Goal: Task Accomplishment & Management: Complete application form

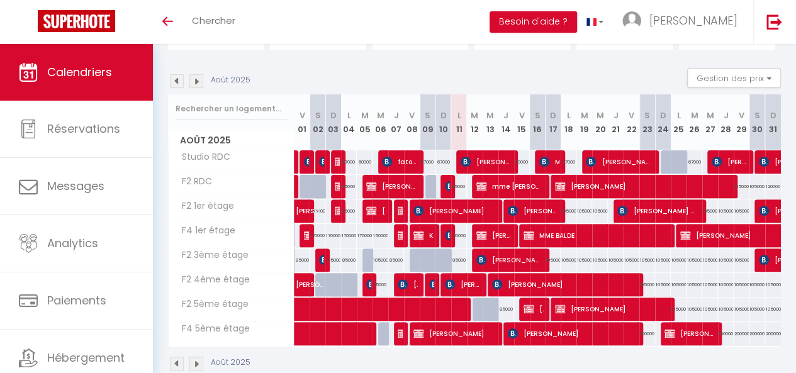
drag, startPoint x: 802, startPoint y: 122, endPoint x: 805, endPoint y: 201, distance: 79.4
click at [796, 201] on html "Questions et aide sur la MIGRATION - Salle Zoom ouverte de 13 à 14h puis de 17h…" at bounding box center [398, 74] width 796 height 373
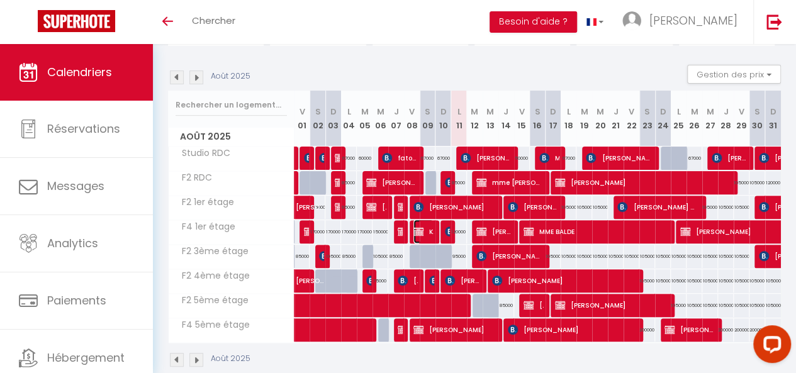
click at [417, 227] on img at bounding box center [419, 232] width 10 height 10
select select "KO"
select select "0"
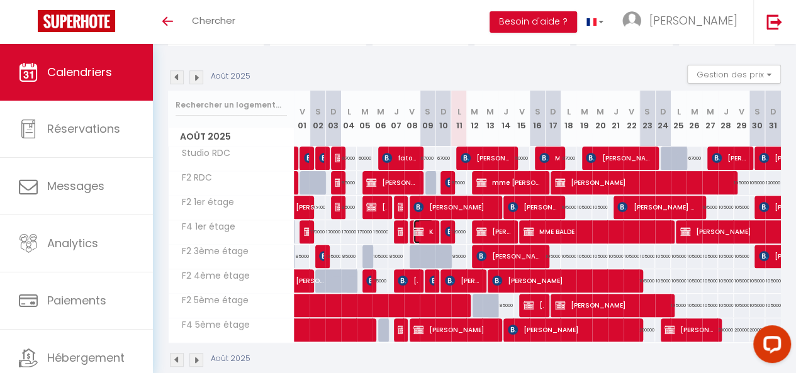
select select "1"
select select
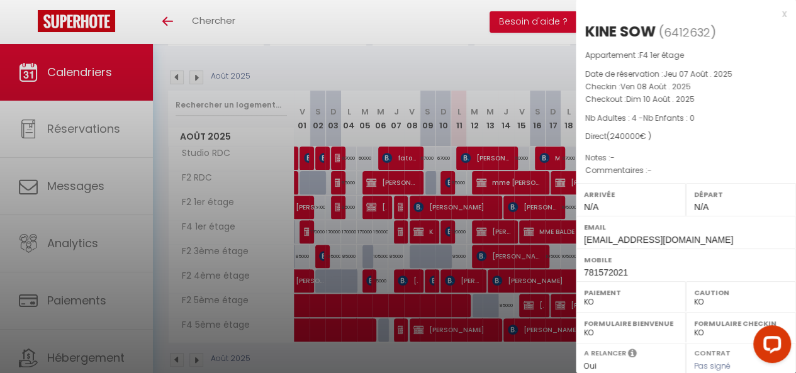
click at [552, 298] on div at bounding box center [398, 186] width 796 height 373
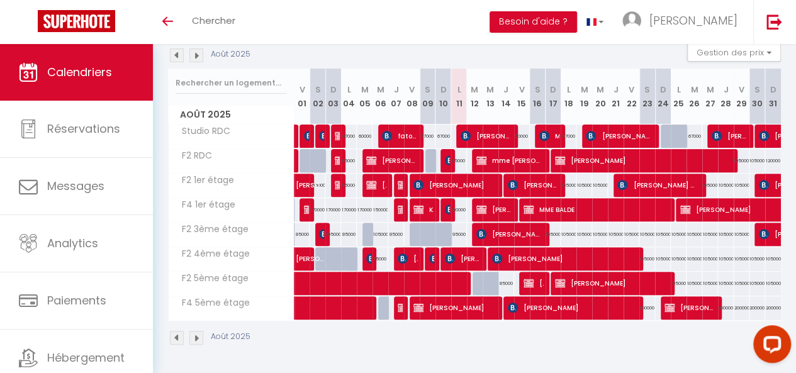
scroll to position [142, 0]
click at [415, 207] on img at bounding box center [419, 210] width 10 height 10
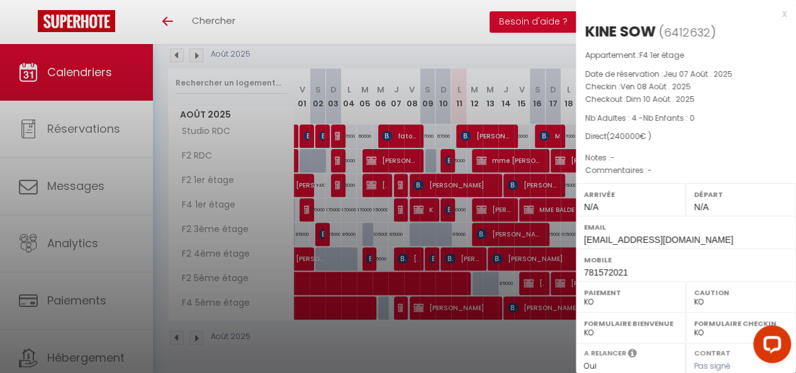
click at [415, 207] on div at bounding box center [398, 186] width 796 height 373
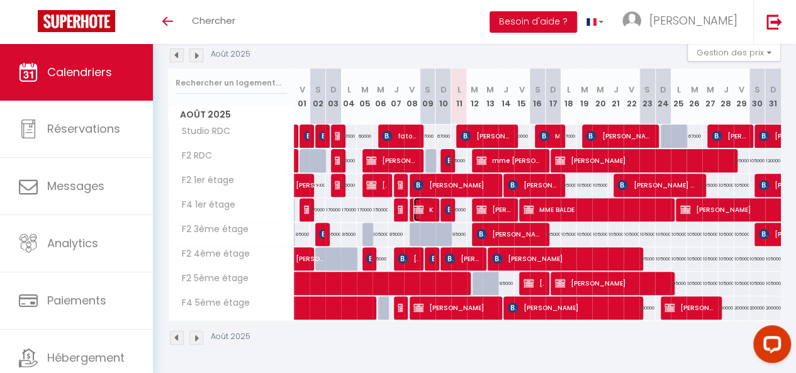
click at [421, 205] on img at bounding box center [419, 210] width 10 height 10
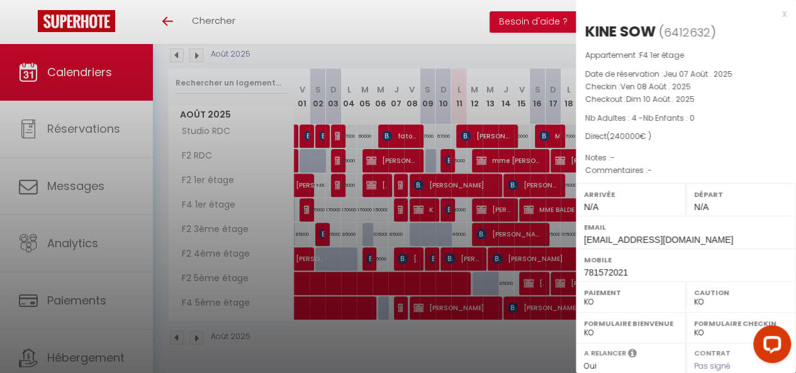
click at [452, 245] on div at bounding box center [398, 186] width 796 height 373
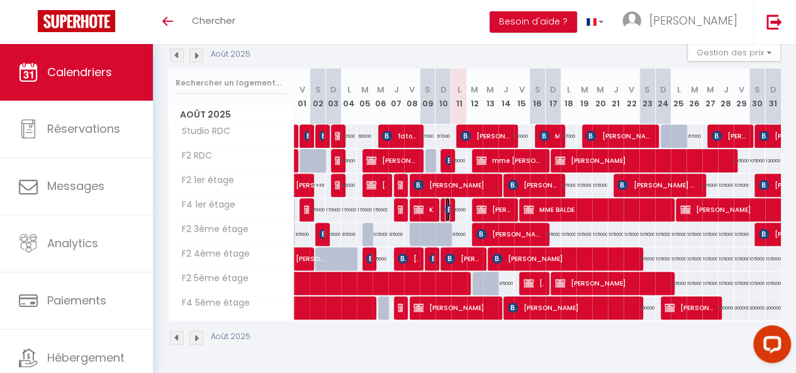
click at [446, 205] on img at bounding box center [450, 210] width 10 height 10
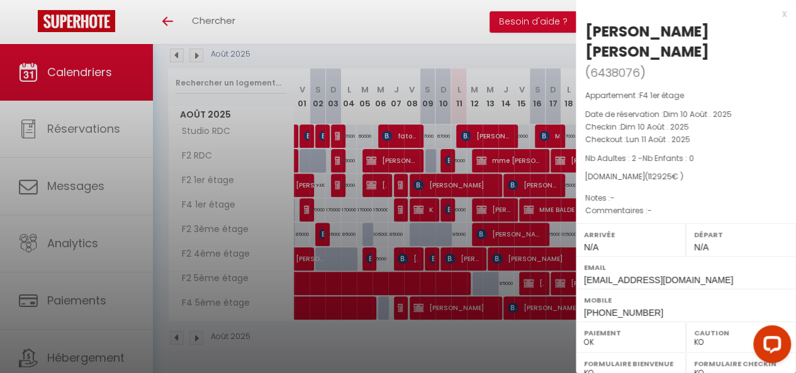
click at [446, 204] on div at bounding box center [398, 186] width 796 height 373
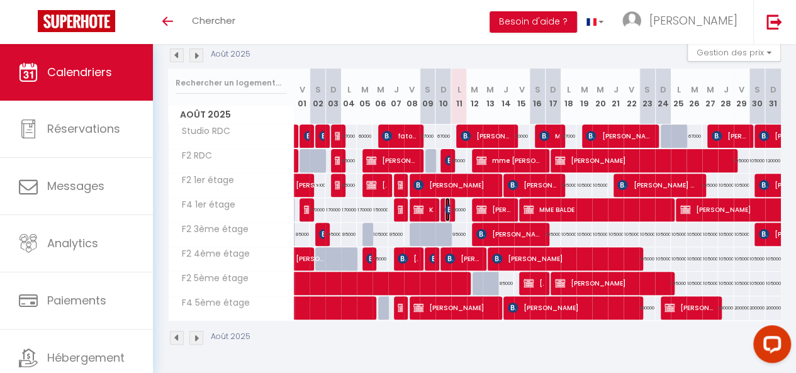
click at [446, 205] on img at bounding box center [450, 210] width 10 height 10
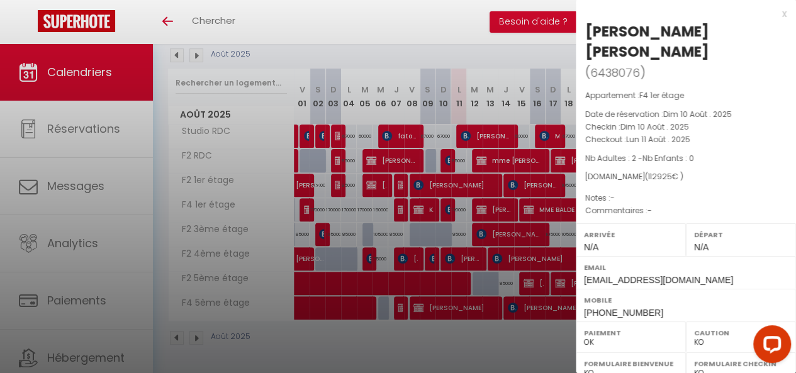
click at [446, 204] on div at bounding box center [398, 186] width 796 height 373
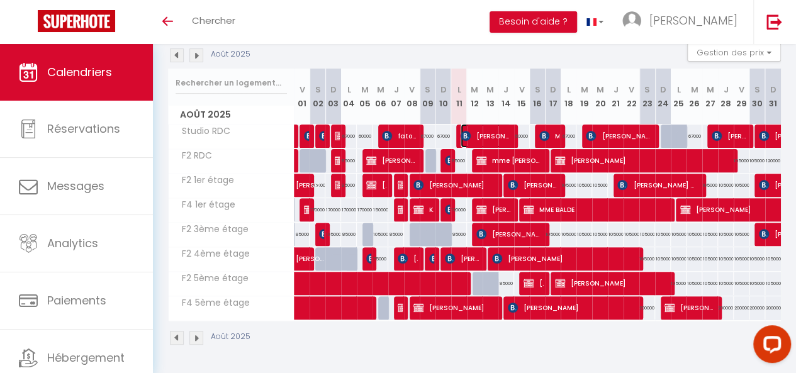
click at [469, 127] on span "[PERSON_NAME]" at bounding box center [486, 136] width 50 height 24
select select "KO"
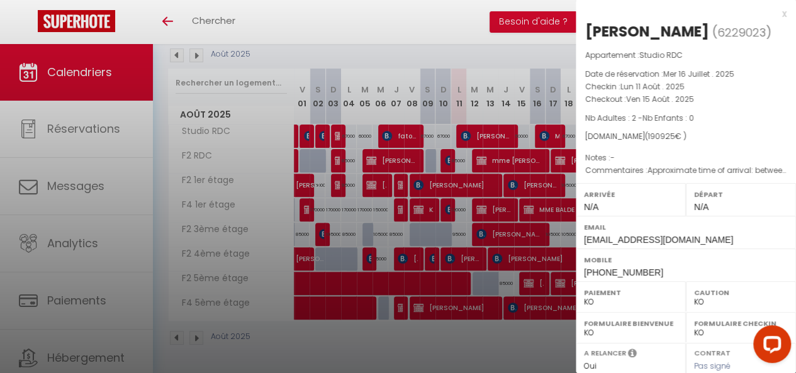
click at [469, 127] on div at bounding box center [398, 186] width 796 height 373
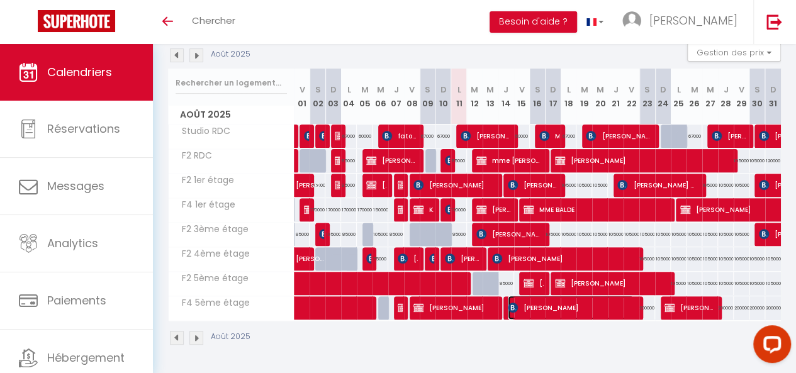
click at [529, 296] on span "[PERSON_NAME]" at bounding box center [571, 308] width 126 height 24
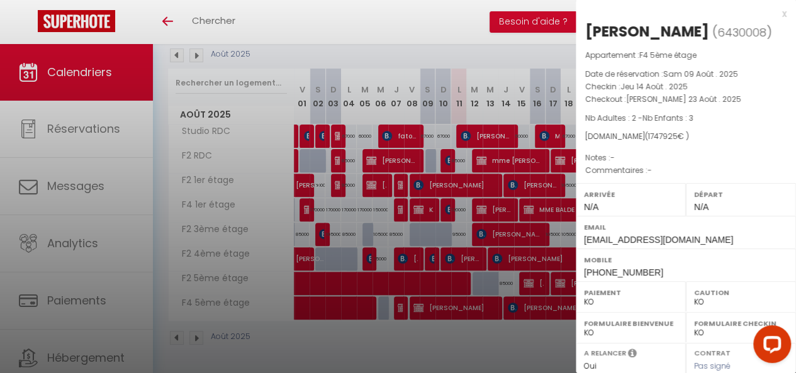
click at [488, 255] on div at bounding box center [398, 186] width 796 height 373
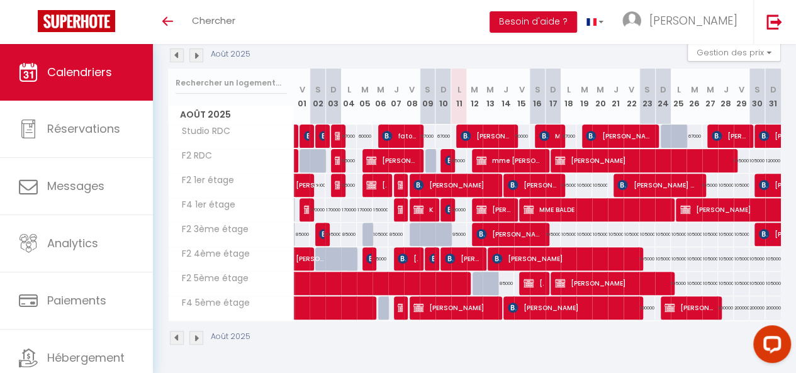
click at [458, 205] on div "120000" at bounding box center [459, 209] width 16 height 23
type input "120000"
type input "Lun 11 Août 2025"
type input "[DATE]"
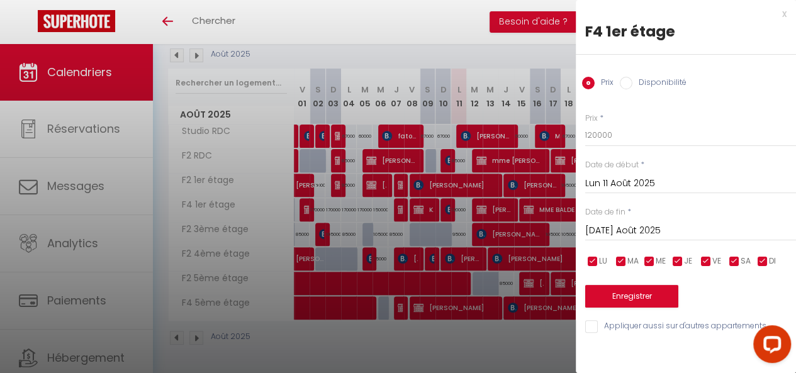
click at [458, 205] on div at bounding box center [398, 186] width 796 height 373
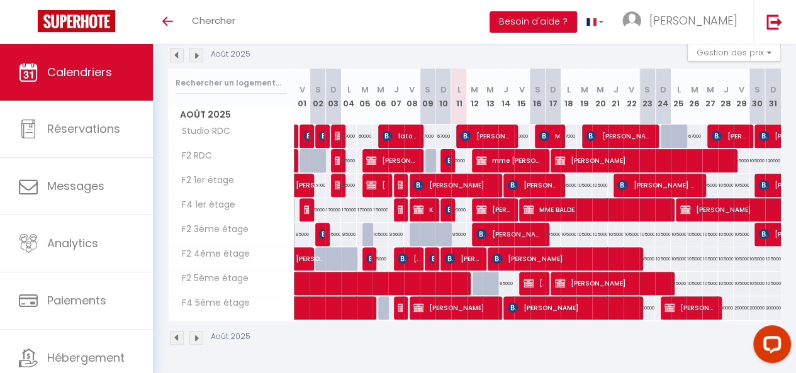
click at [346, 174] on div "95000" at bounding box center [349, 185] width 16 height 23
type input "95000"
type input "Lun 04 Août 2025"
type input "Mar 05 Août 2025"
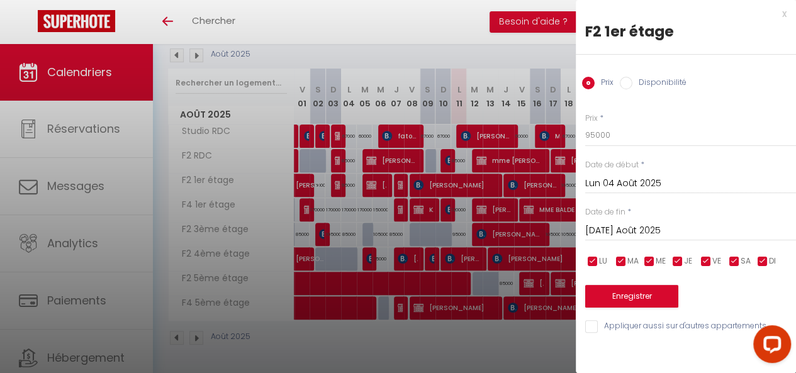
click at [453, 342] on div at bounding box center [398, 186] width 796 height 373
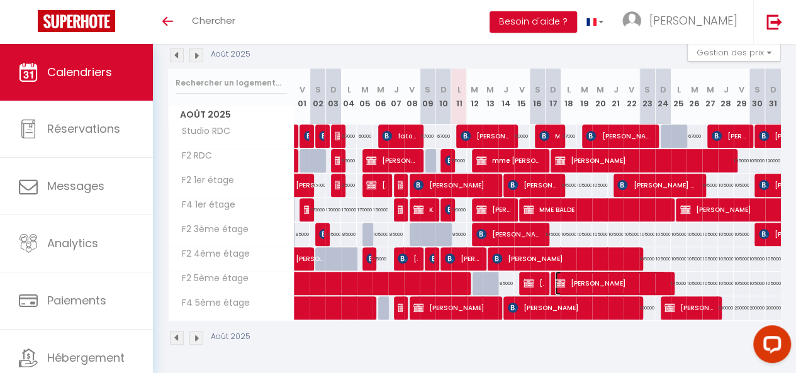
click at [640, 276] on span "[PERSON_NAME]" at bounding box center [610, 283] width 111 height 24
select select "OK"
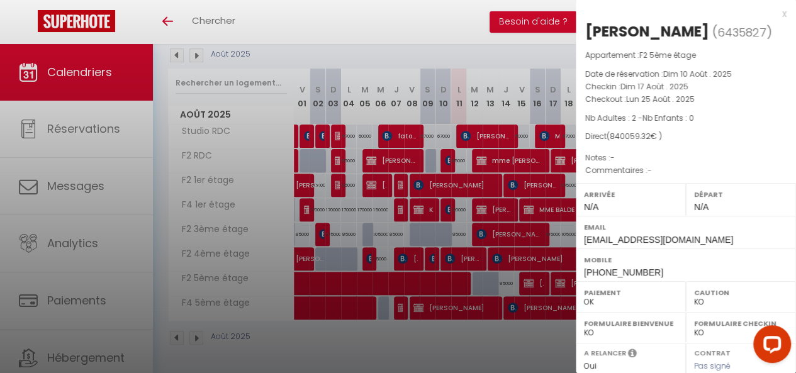
click at [533, 222] on div at bounding box center [398, 186] width 796 height 373
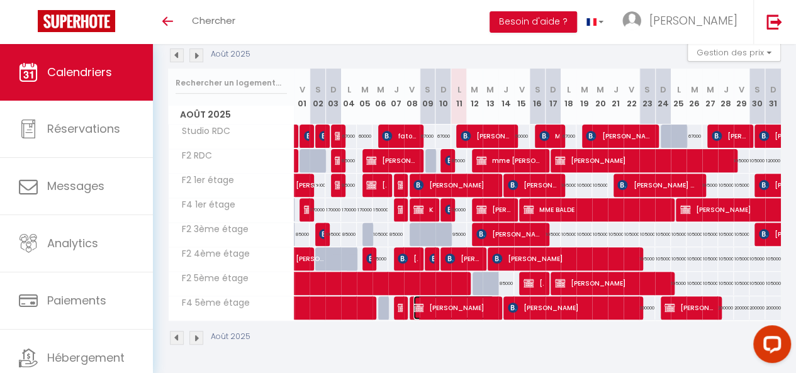
click at [419, 303] on img at bounding box center [419, 308] width 10 height 10
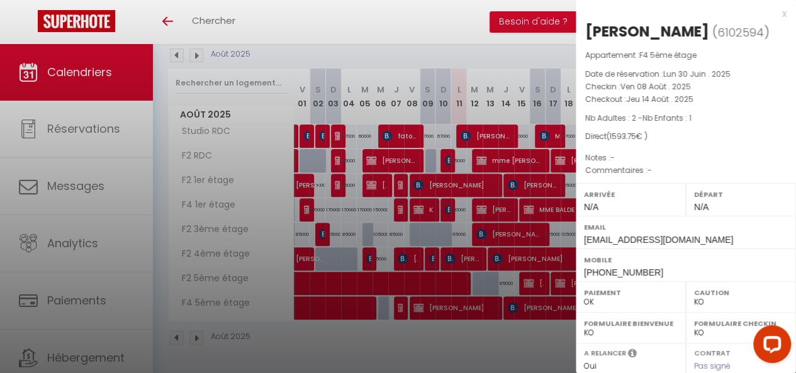
click at [419, 302] on div at bounding box center [398, 186] width 796 height 373
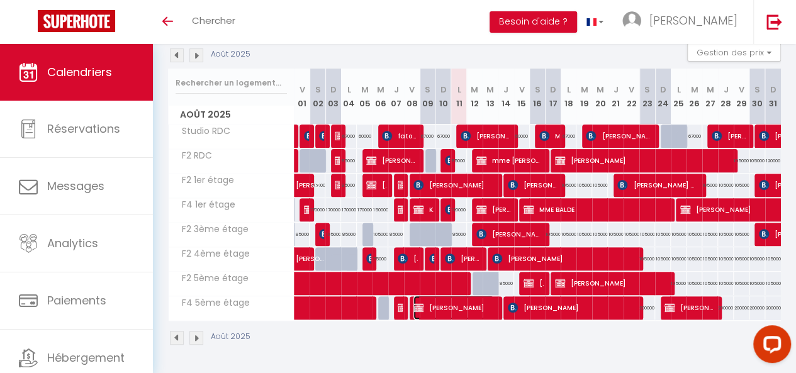
click at [492, 304] on span "[PERSON_NAME]" at bounding box center [454, 308] width 81 height 24
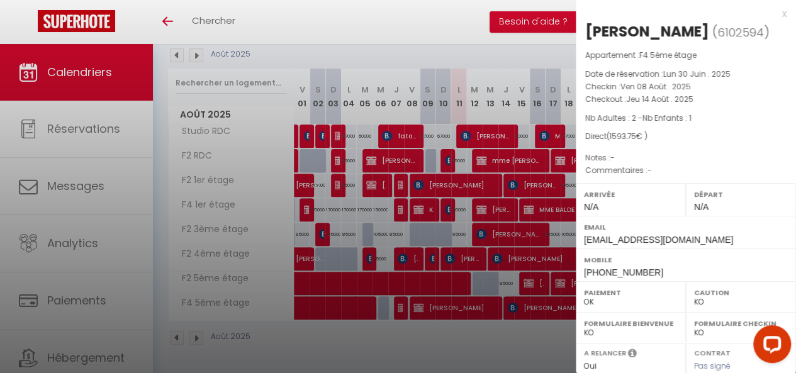
click at [484, 242] on div at bounding box center [398, 186] width 796 height 373
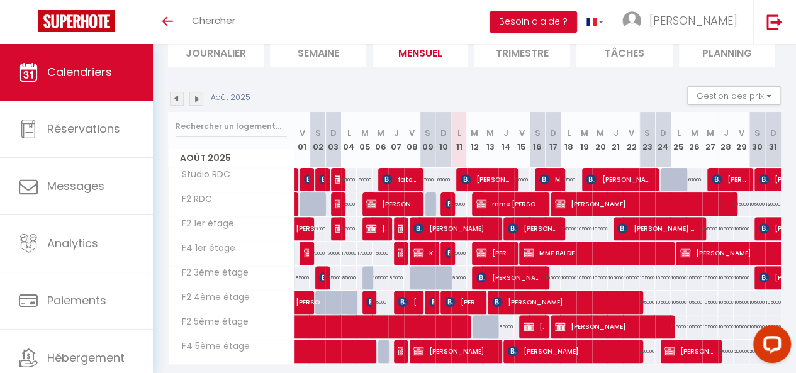
scroll to position [90, 0]
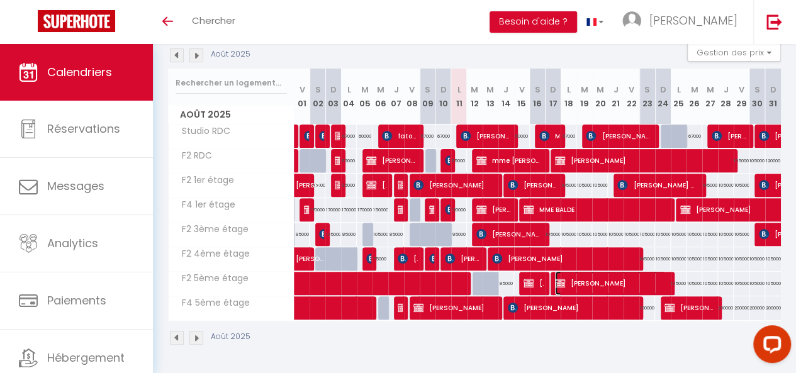
click at [652, 279] on span "[PERSON_NAME]" at bounding box center [610, 283] width 111 height 24
select select "OK"
select select "KO"
select select "0"
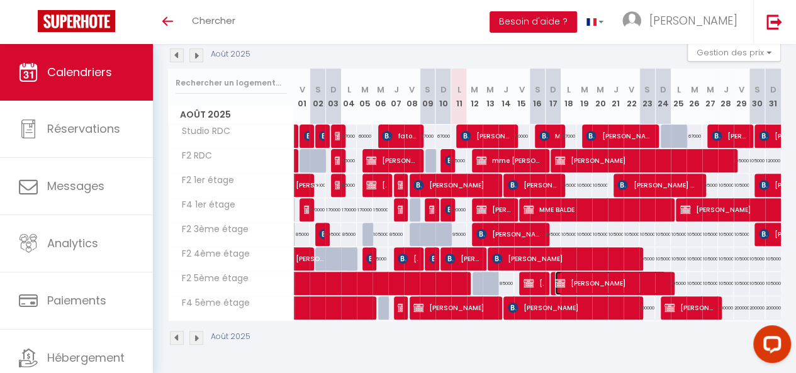
select select "1"
select select
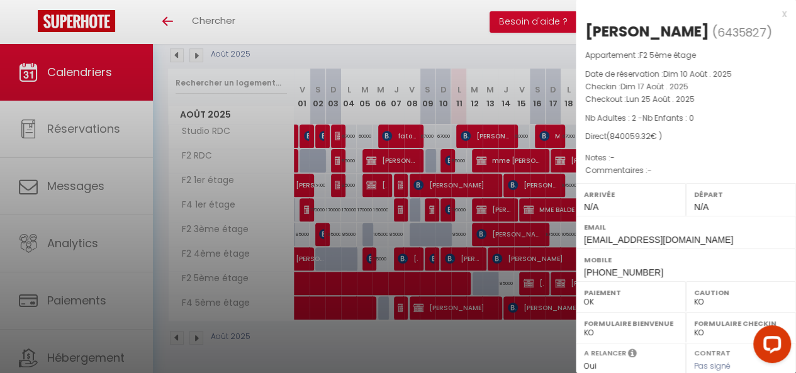
click at [550, 274] on div at bounding box center [398, 186] width 796 height 373
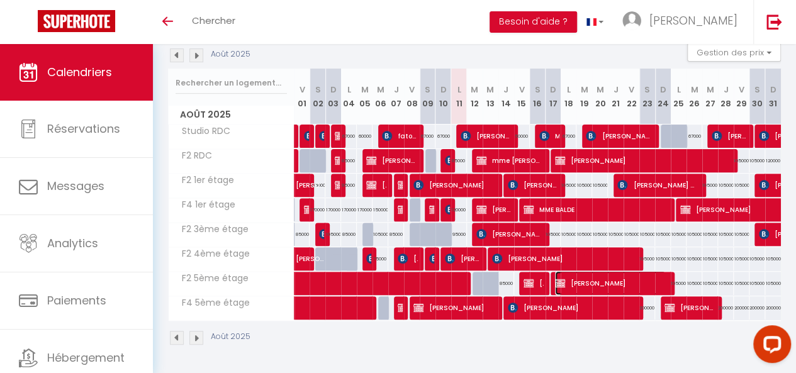
click at [633, 281] on span "[PERSON_NAME]" at bounding box center [610, 283] width 111 height 24
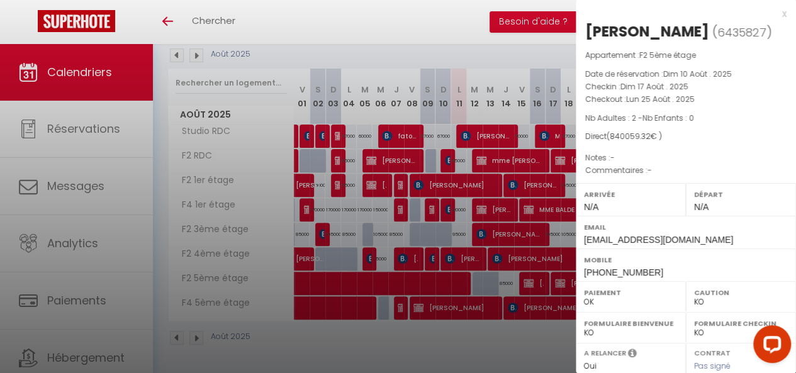
click at [442, 186] on div at bounding box center [398, 186] width 796 height 373
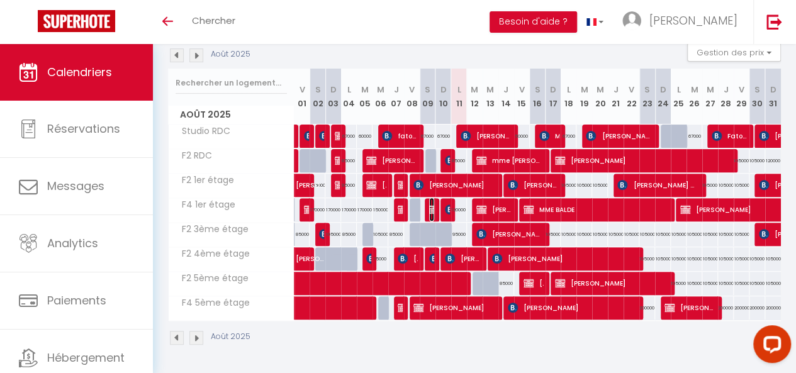
click at [429, 205] on img at bounding box center [434, 210] width 10 height 10
select select "OK"
select select "KO"
select select "0"
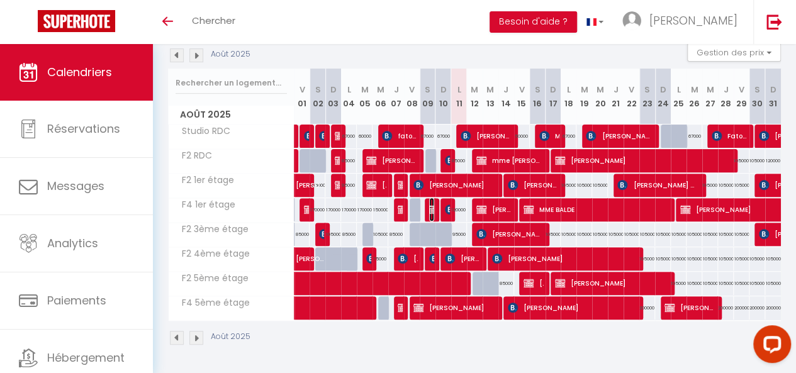
select select "1"
select select
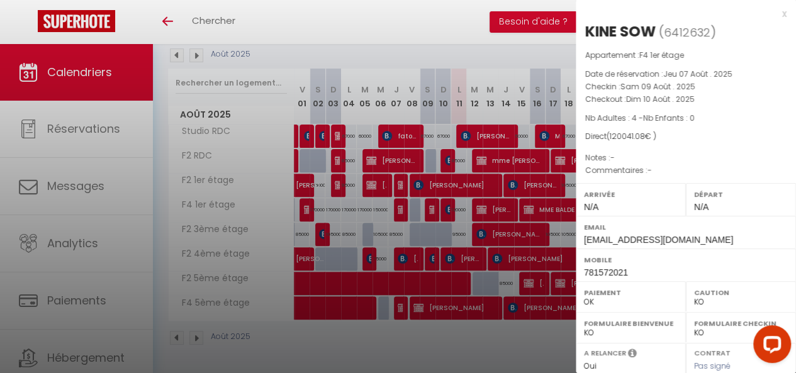
click at [427, 202] on div at bounding box center [398, 186] width 796 height 373
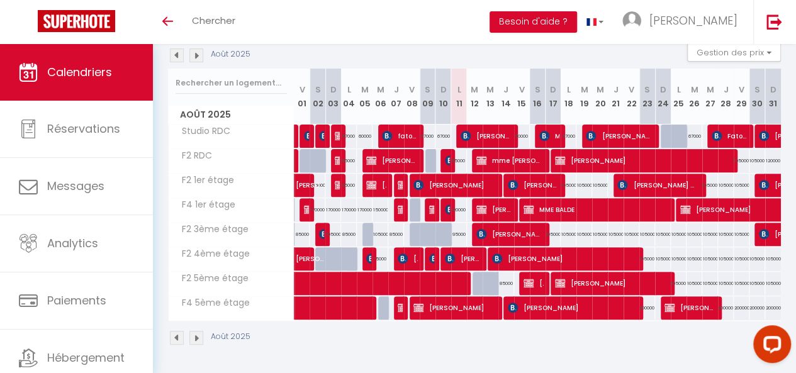
click at [412, 201] on div at bounding box center [418, 210] width 16 height 24
type input "120000"
type input "Ven 08 Août 2025"
type input "Sam 09 Août 2025"
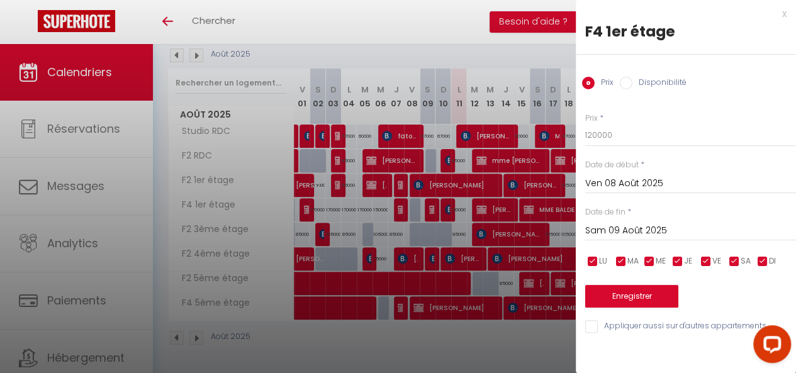
click at [624, 87] on input "Disponibilité" at bounding box center [626, 83] width 13 height 13
radio input "true"
radio input "false"
click at [626, 298] on button "Enregistrer" at bounding box center [632, 297] width 93 height 23
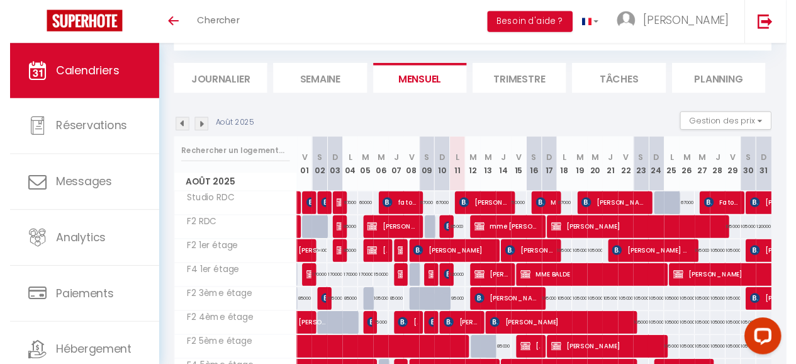
scroll to position [54, 0]
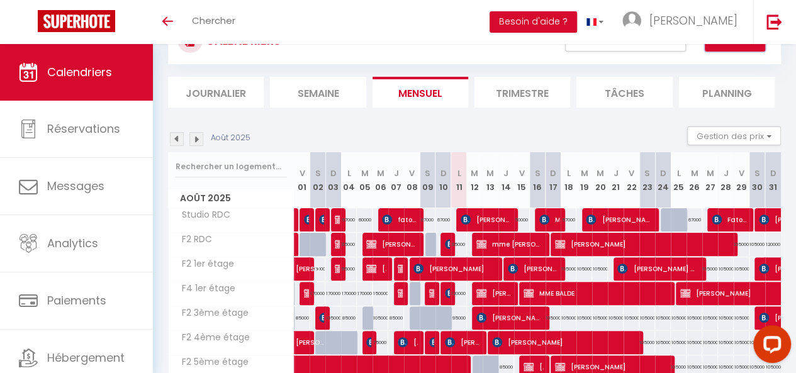
click at [742, 47] on button "Actions" at bounding box center [735, 38] width 60 height 25
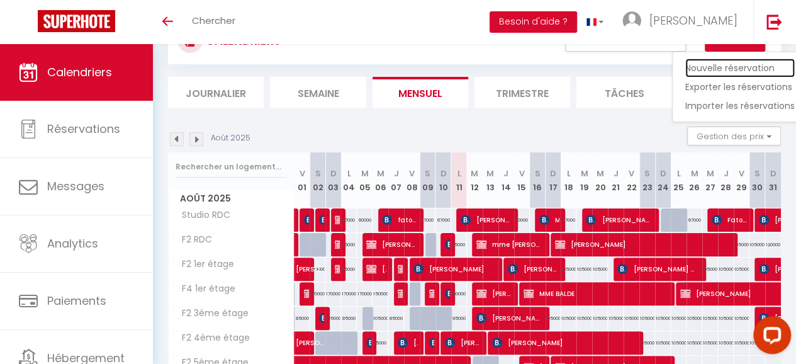
click at [742, 65] on link "Nouvelle réservation" at bounding box center [741, 68] width 110 height 19
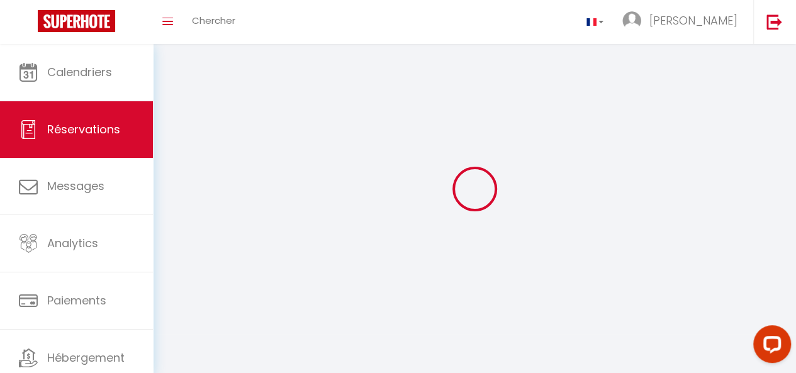
select select
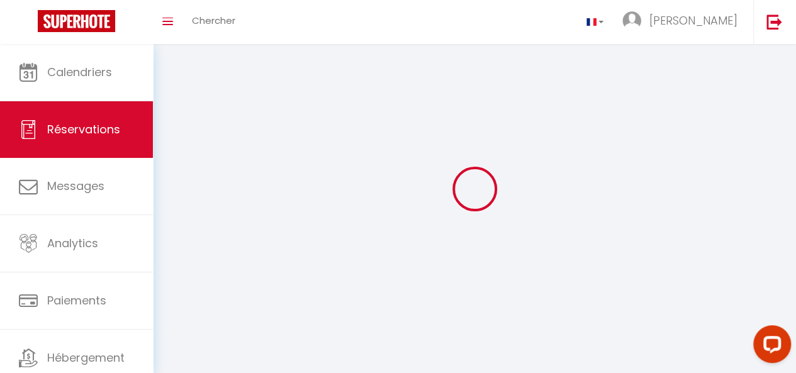
select select
checkbox input "false"
select select
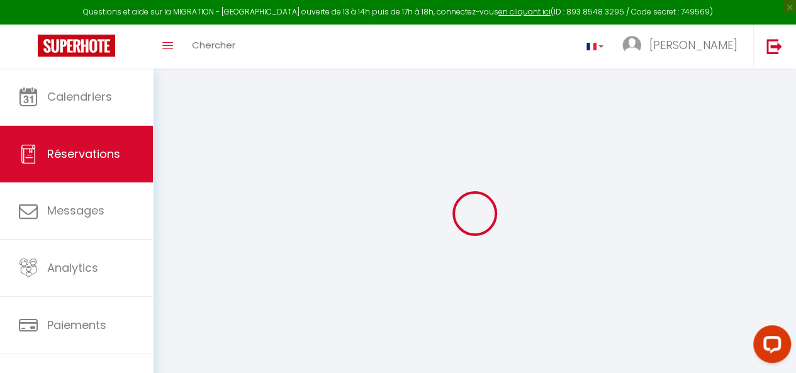
select select
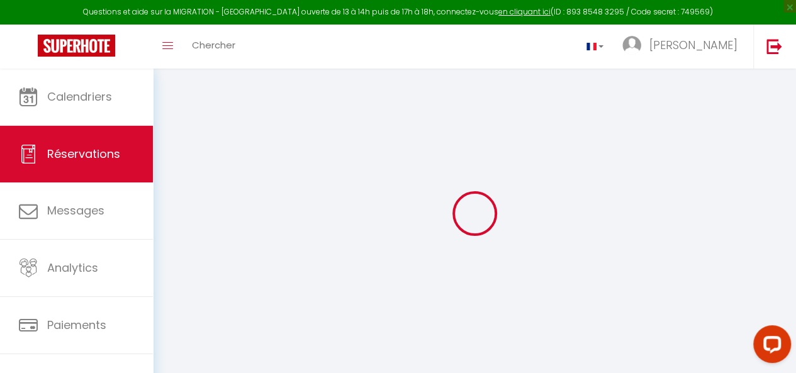
select select
checkbox input "false"
select select
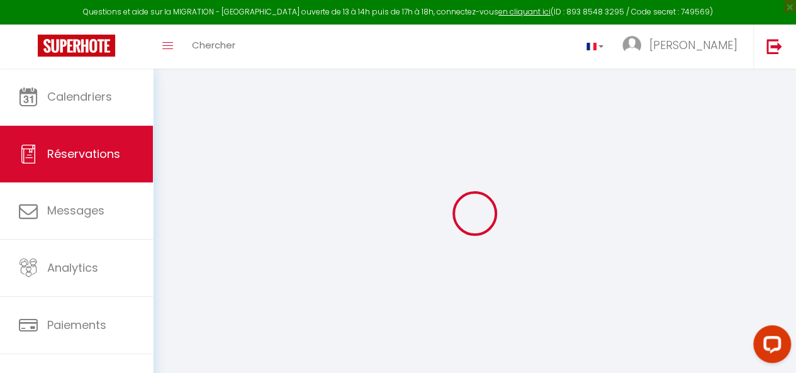
select select
checkbox input "false"
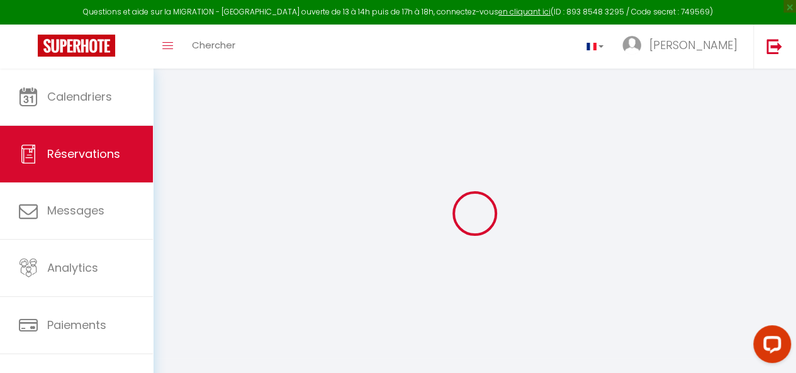
select select
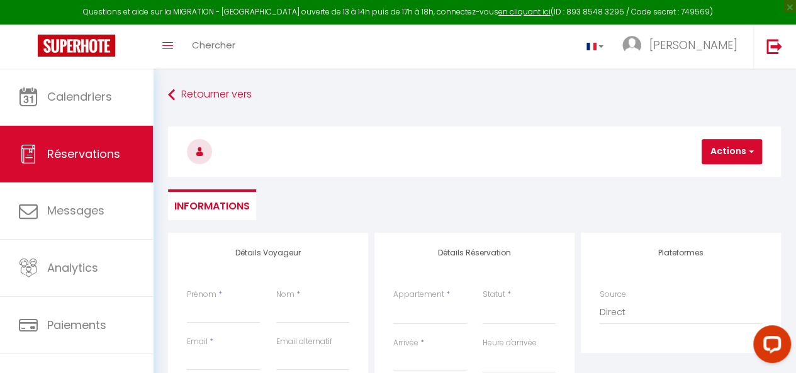
select select
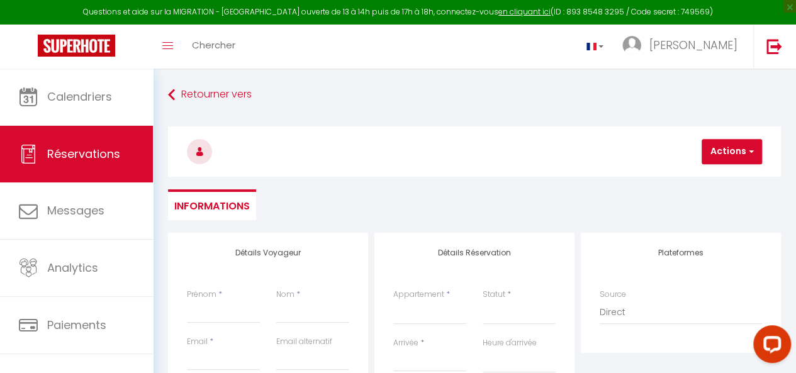
select select
checkbox input "false"
select select
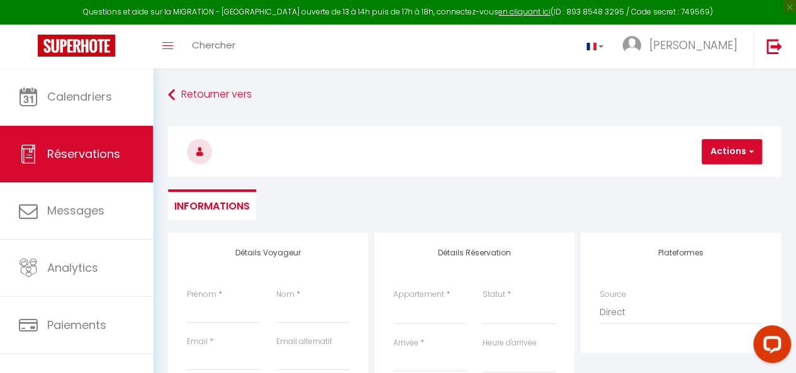
select select
checkbox input "false"
select select
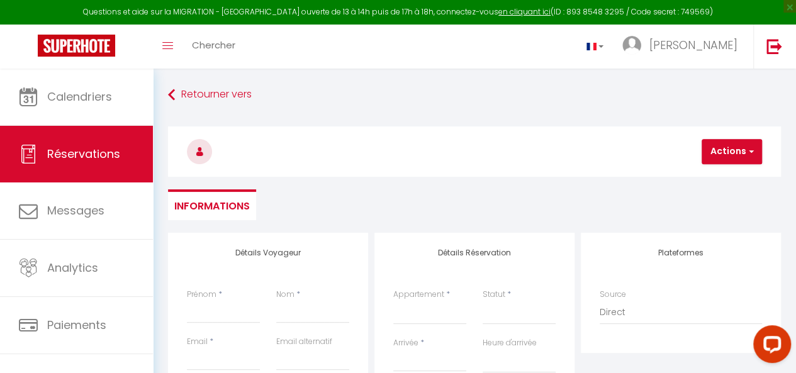
select select
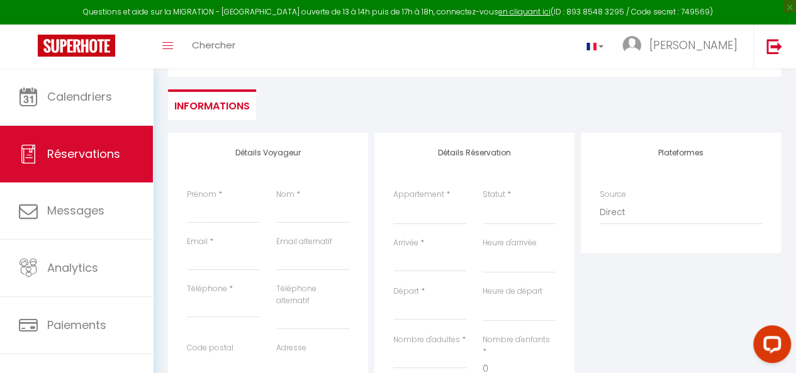
scroll to position [105, 0]
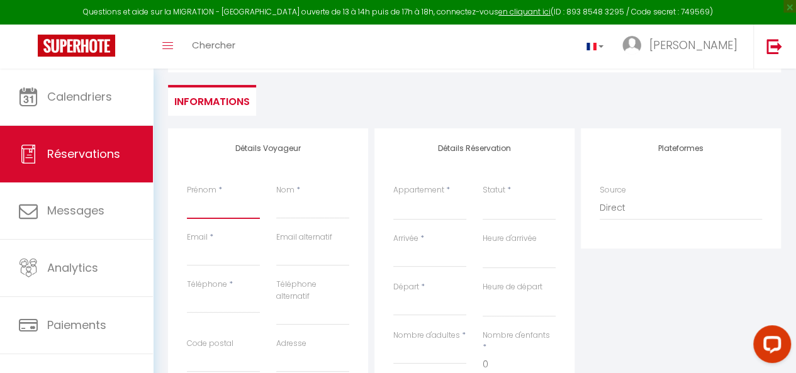
click at [196, 203] on input "Prénom" at bounding box center [223, 207] width 73 height 23
type input "L"
select select
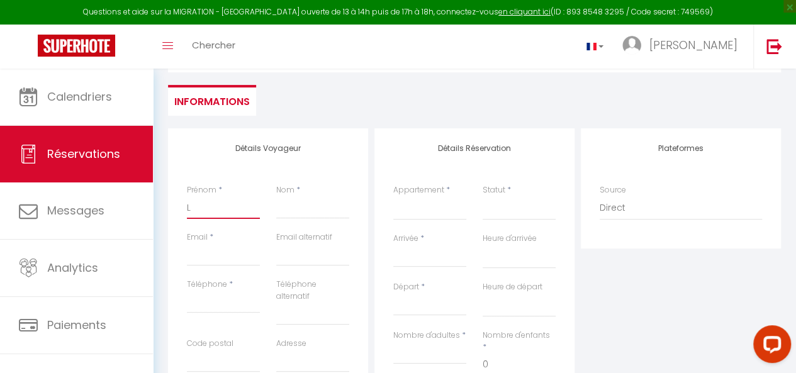
select select
checkbox input "false"
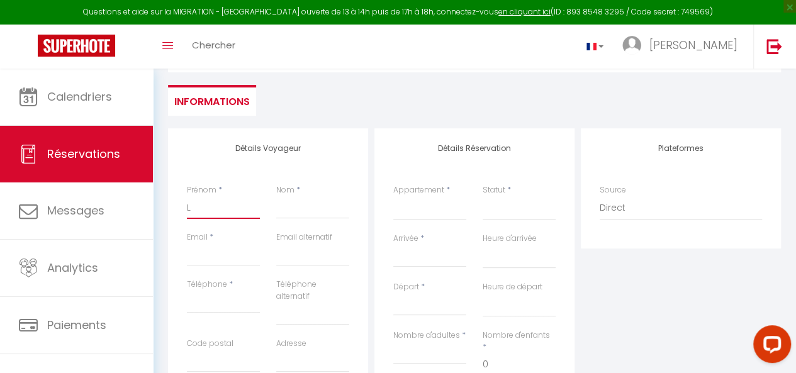
type input "LI"
select select
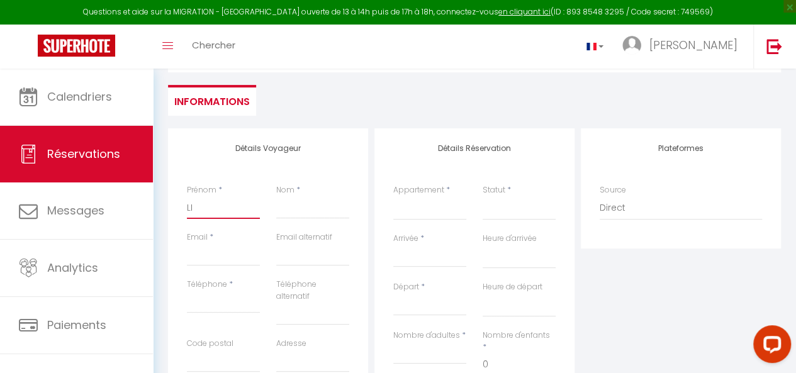
select select
checkbox input "false"
type input "LIS"
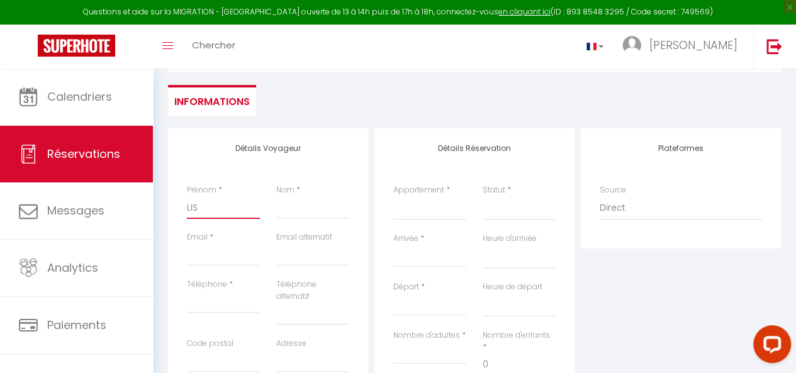
select select
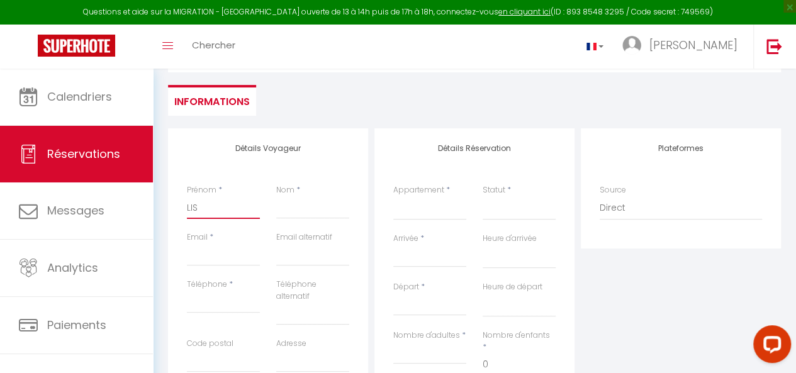
select select
checkbox input "false"
type input "[PERSON_NAME]"
select select
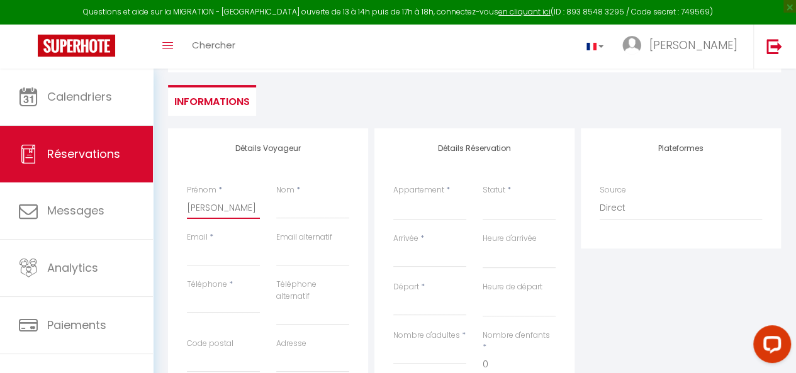
select select
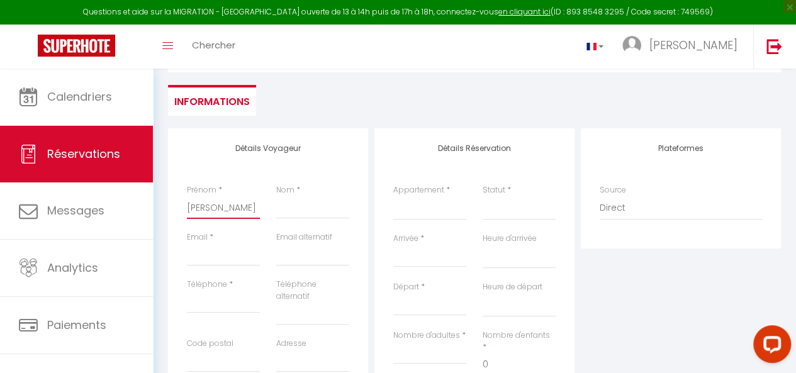
select select
checkbox input "false"
type input "[PERSON_NAME]"
select select
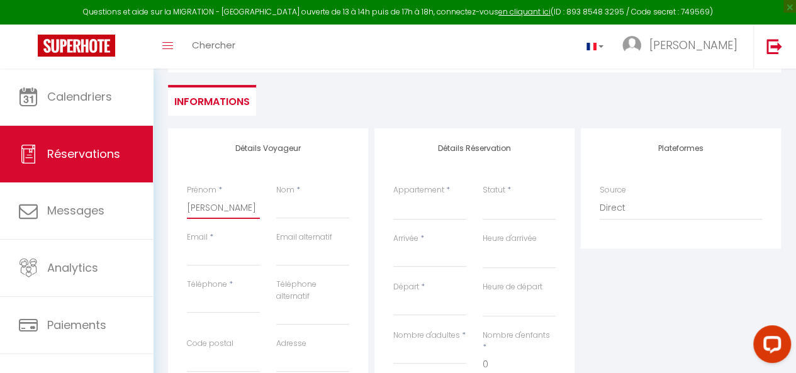
select select
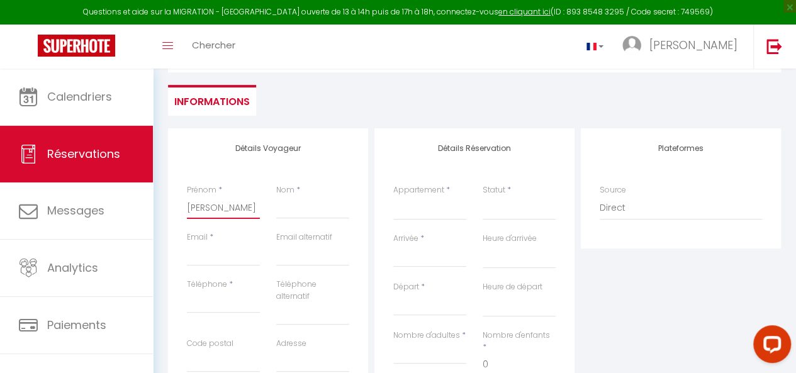
checkbox input "false"
type input "[PERSON_NAME]"
click at [320, 211] on input "Nom" at bounding box center [312, 207] width 73 height 23
type input "G"
select select
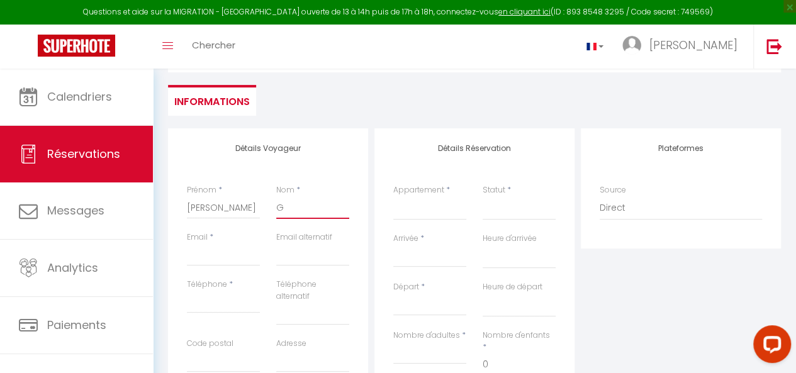
select select
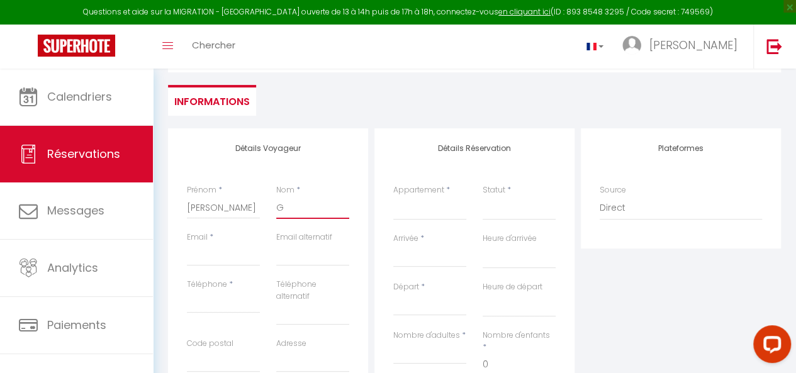
select select
checkbox input "false"
type input "GH"
select select
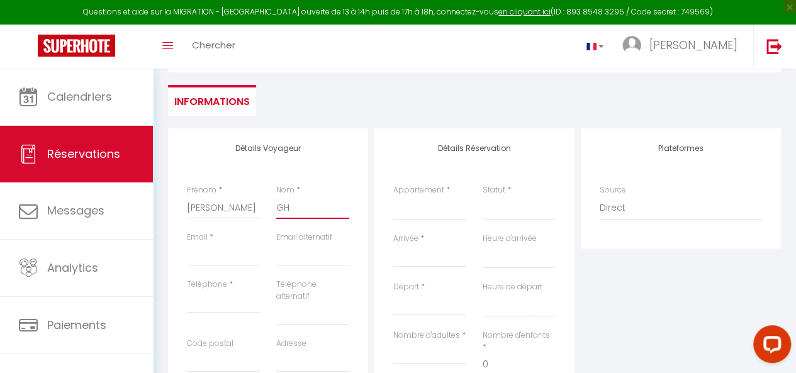
select select
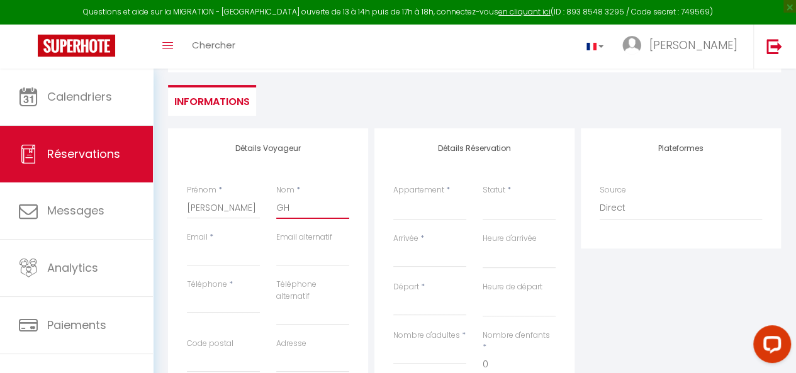
checkbox input "false"
type input "GHI"
select select
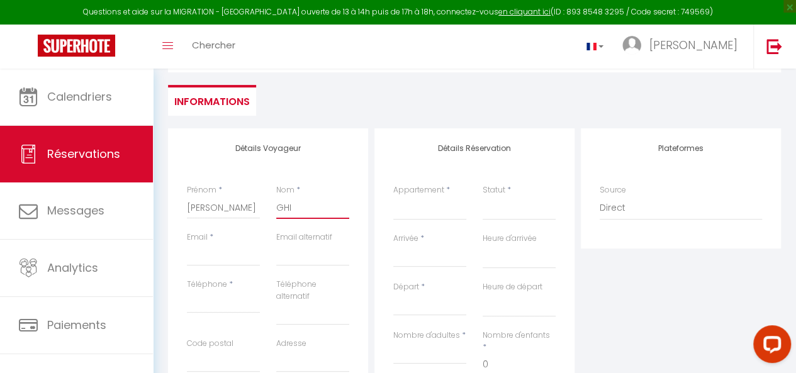
select select
checkbox input "false"
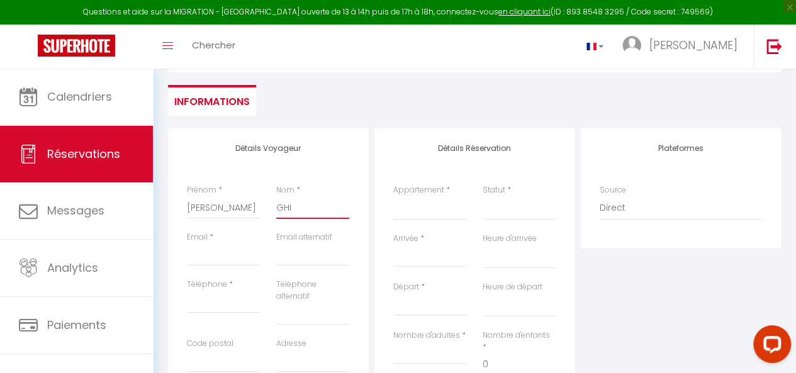
type input "GHIN"
select select
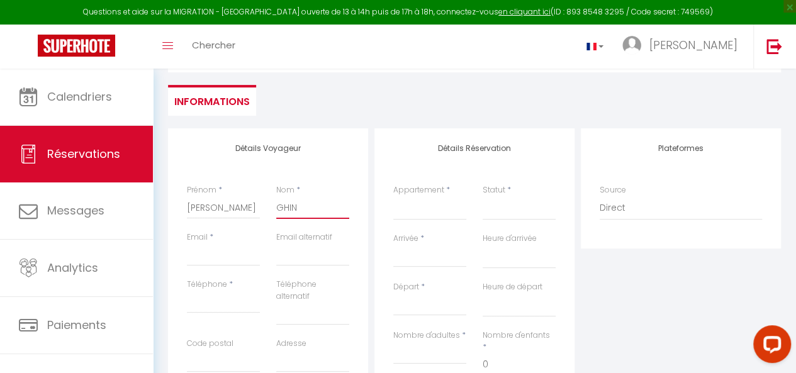
select select
checkbox input "false"
type input "GHINI"
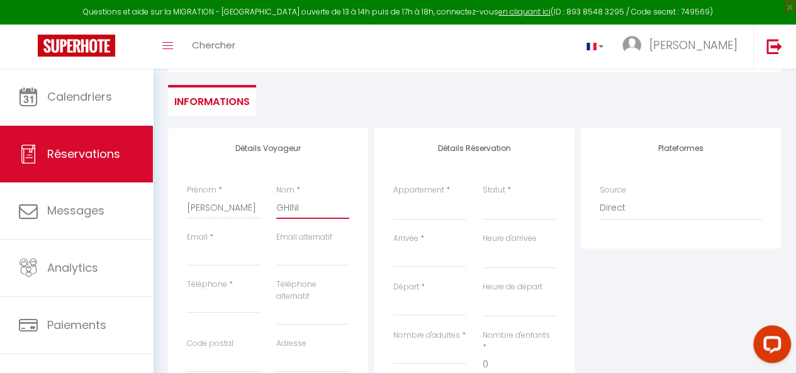
select select
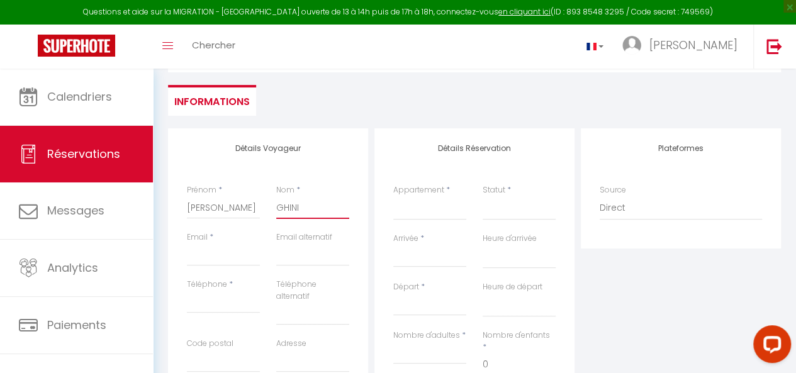
select select
checkbox input "false"
type input "GHINI"
click at [238, 253] on input "Email" at bounding box center [223, 255] width 73 height 23
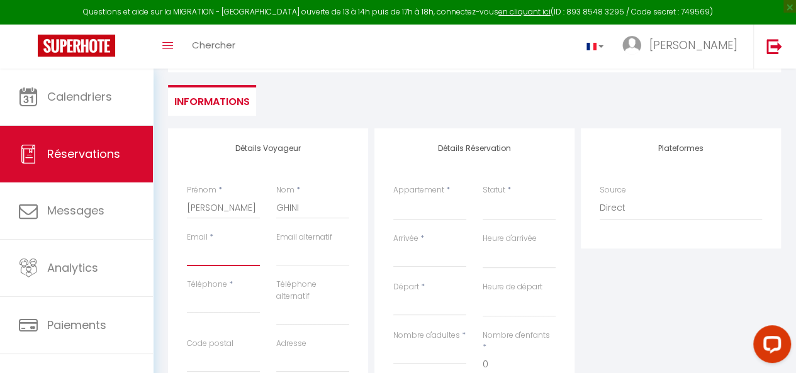
type input "l"
select select
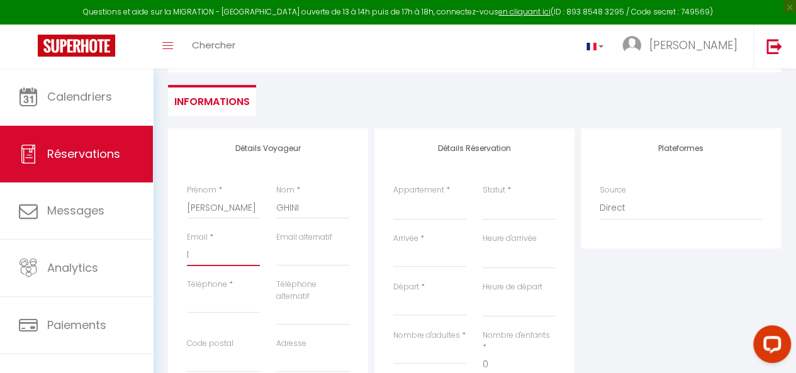
select select
checkbox input "false"
type input "li"
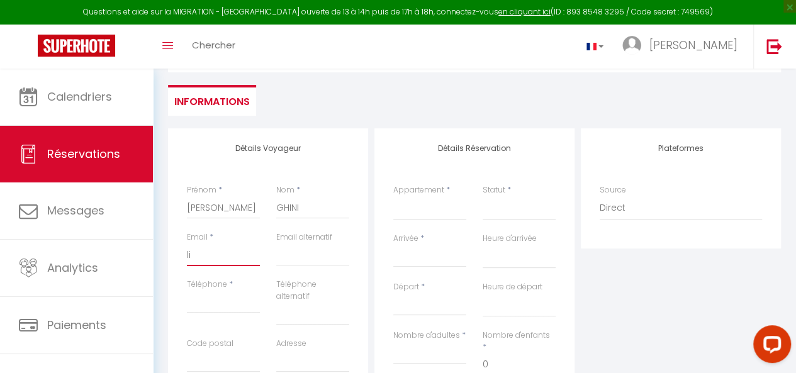
select select
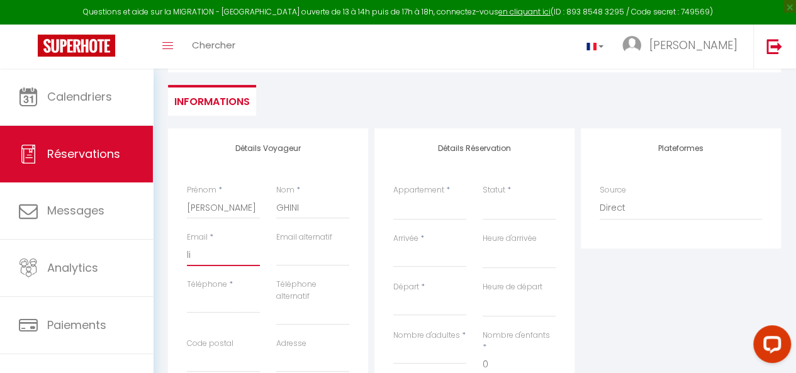
select select
checkbox input "false"
type input "lis"
select select
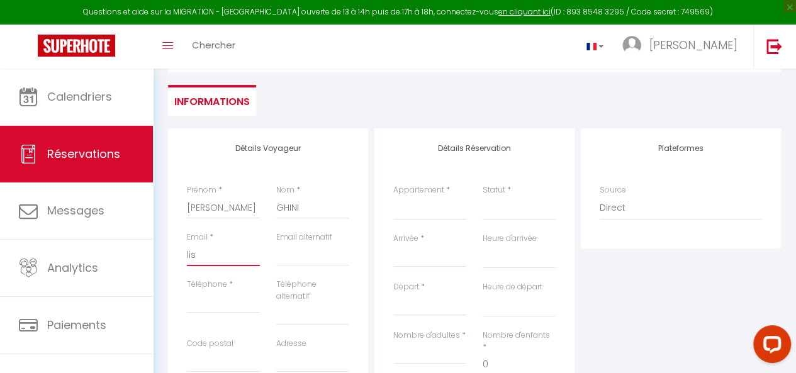
select select
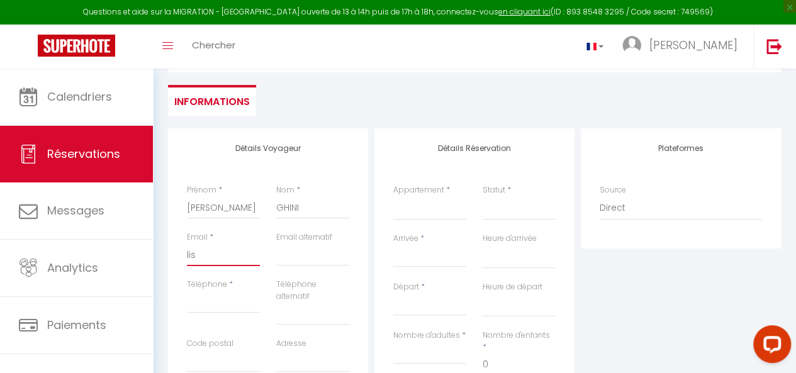
select select
checkbox input "false"
type input "[PERSON_NAME]"
select select
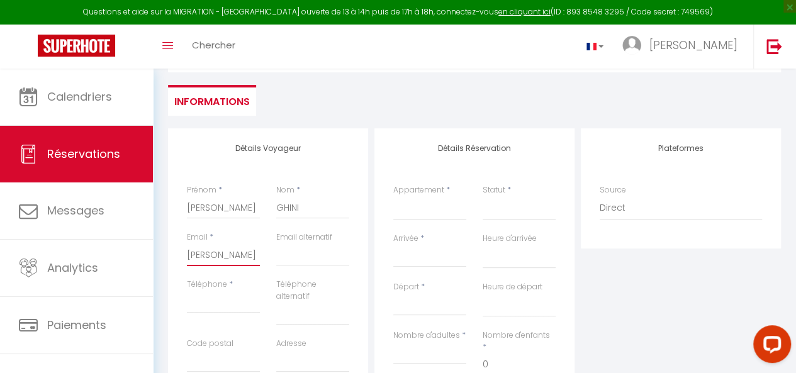
select select
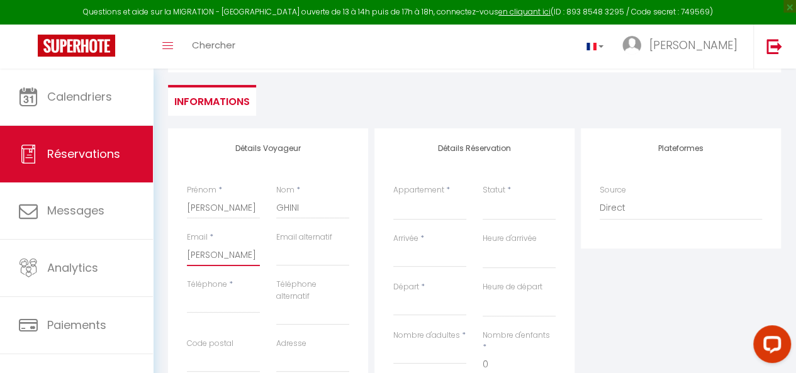
checkbox input "false"
type input "lisag"
select select
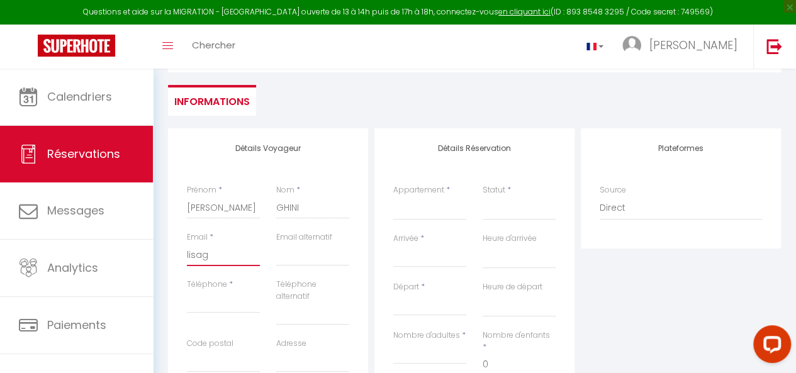
select select
checkbox input "false"
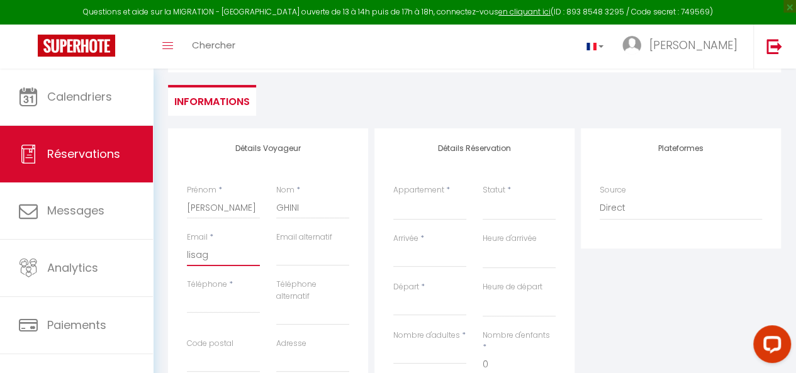
type input "lisagh"
select select
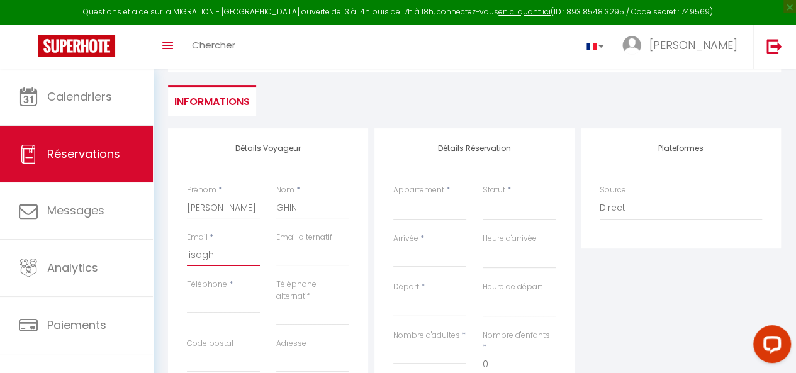
select select
checkbox input "false"
type input "lisaghi"
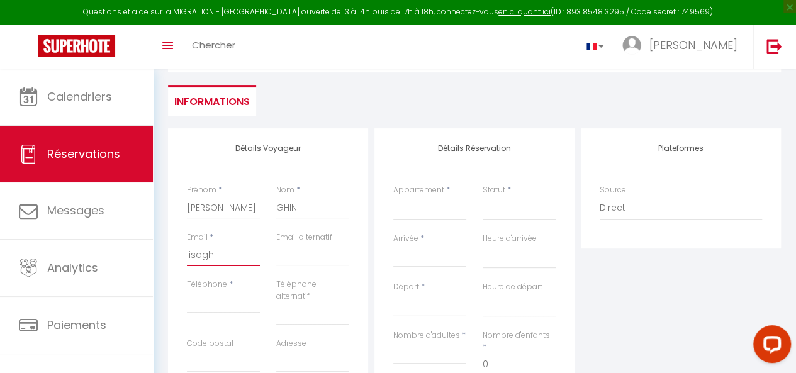
select select
click at [239, 293] on input "Téléphone" at bounding box center [223, 302] width 73 height 23
click at [436, 201] on select "F2 4ème étage Studio RDC F2 RDC F2 5ème étage F2 3ème étage F2 1er étage F4 1er…" at bounding box center [430, 208] width 73 height 24
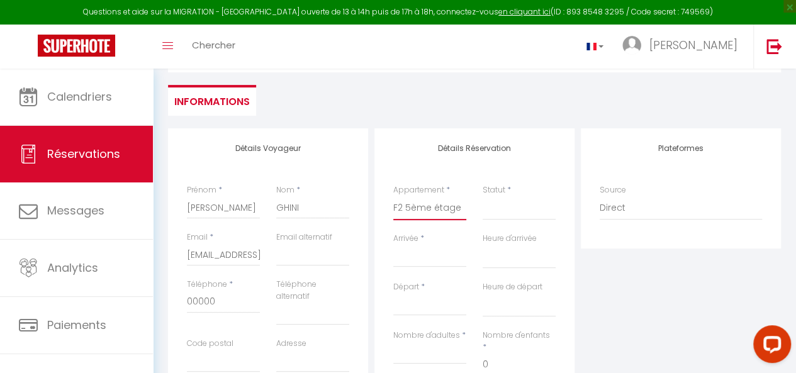
click at [394, 196] on select "F2 4ème étage Studio RDC F2 RDC F2 5ème étage F2 3ème étage F2 1er étage F4 1er…" at bounding box center [430, 208] width 73 height 24
click at [501, 208] on select "Confirmé Non Confirmé [PERSON_NAME] par le voyageur No Show Request" at bounding box center [519, 208] width 73 height 24
click at [483, 196] on select "Confirmé Non Confirmé [PERSON_NAME] par le voyageur No Show Request" at bounding box center [519, 208] width 73 height 24
click at [438, 256] on input "Arrivée" at bounding box center [430, 257] width 73 height 16
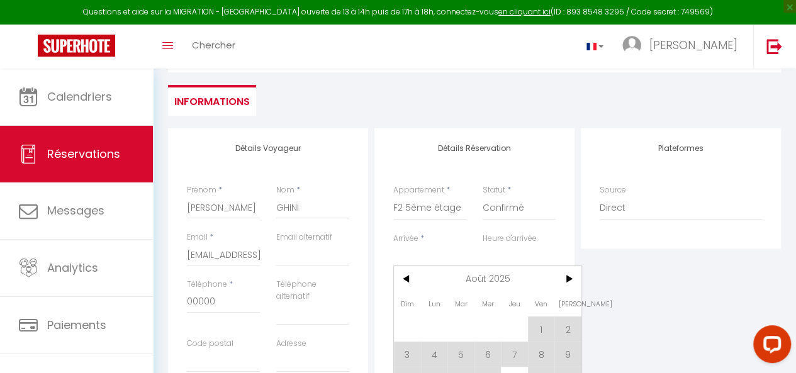
click at [570, 277] on span ">" at bounding box center [568, 278] width 27 height 25
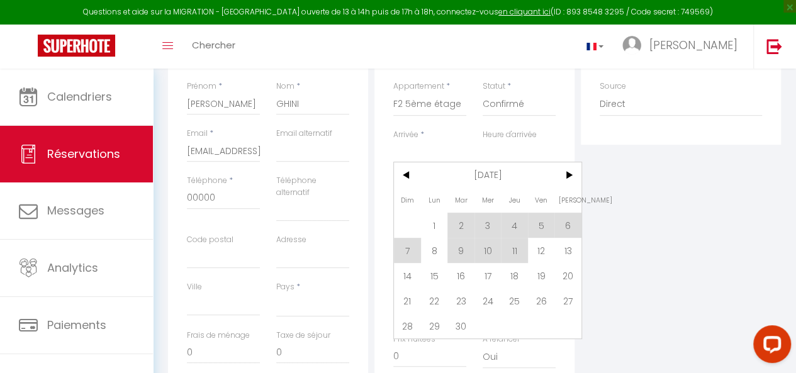
scroll to position [220, 0]
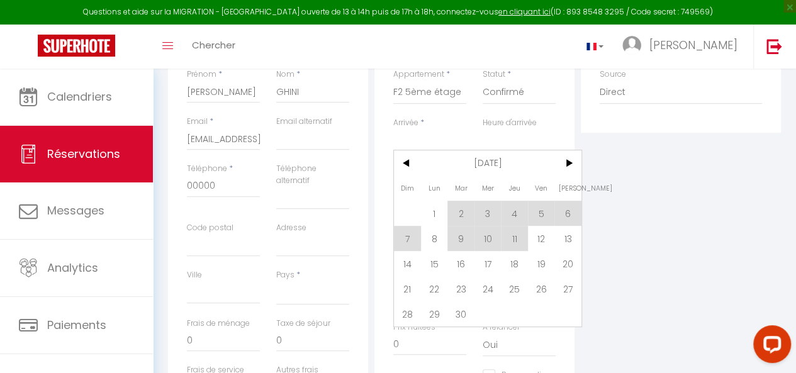
click at [494, 284] on span "24" at bounding box center [488, 288] width 27 height 25
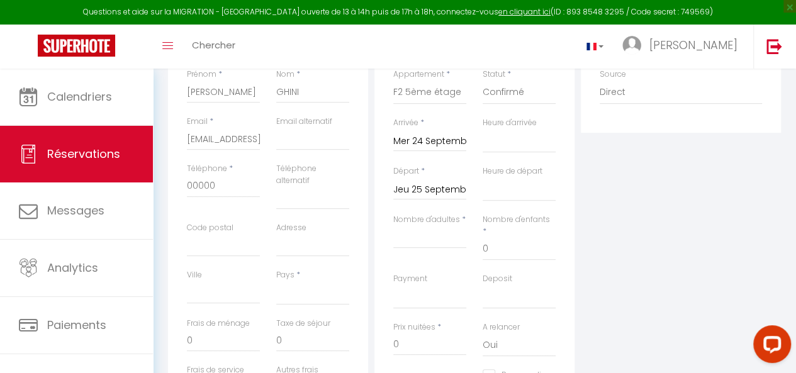
click at [439, 183] on input "Jeu 25 Septembre 2025" at bounding box center [430, 190] width 73 height 16
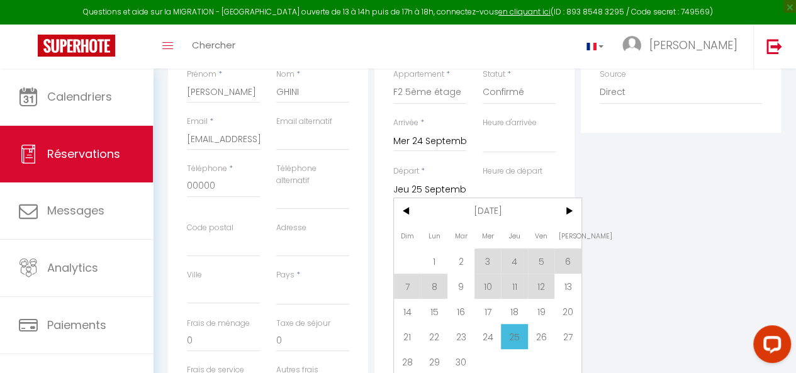
click at [573, 208] on span ">" at bounding box center [568, 210] width 27 height 25
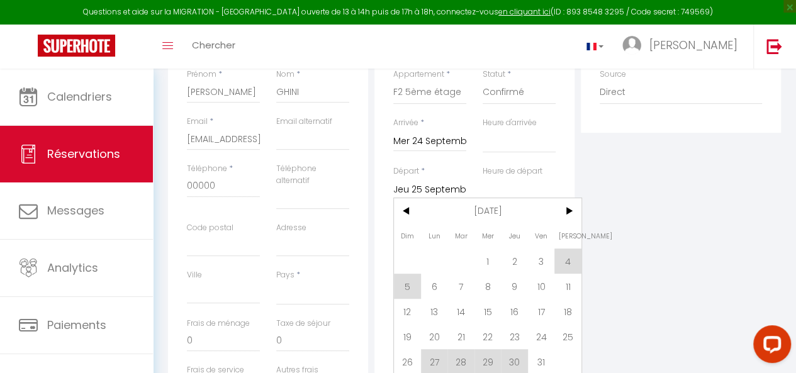
click at [457, 286] on span "7" at bounding box center [461, 286] width 27 height 25
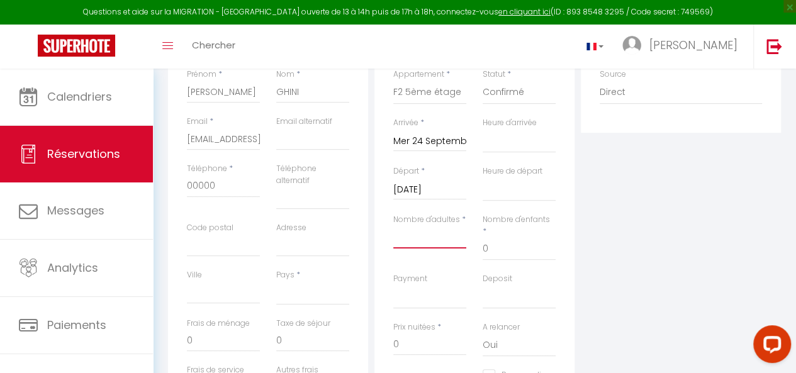
click at [453, 239] on input "Nombre d'adultes" at bounding box center [430, 237] width 73 height 23
click at [428, 285] on select "OK KO" at bounding box center [430, 297] width 73 height 24
click at [394, 285] on select "OK KO" at bounding box center [430, 297] width 73 height 24
click at [427, 285] on select "OK KO" at bounding box center [430, 297] width 73 height 24
click at [394, 285] on select "OK KO" at bounding box center [430, 297] width 73 height 24
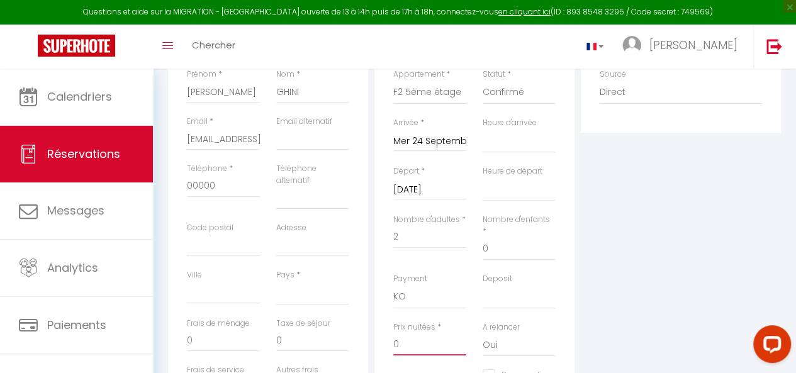
click at [431, 333] on input "0" at bounding box center [430, 344] width 73 height 23
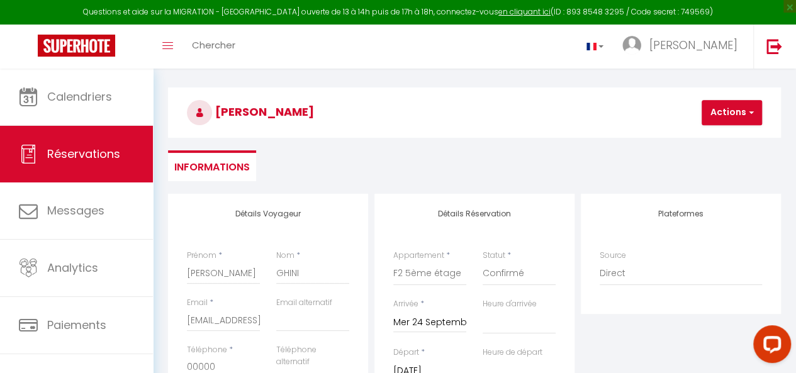
scroll to position [20, 0]
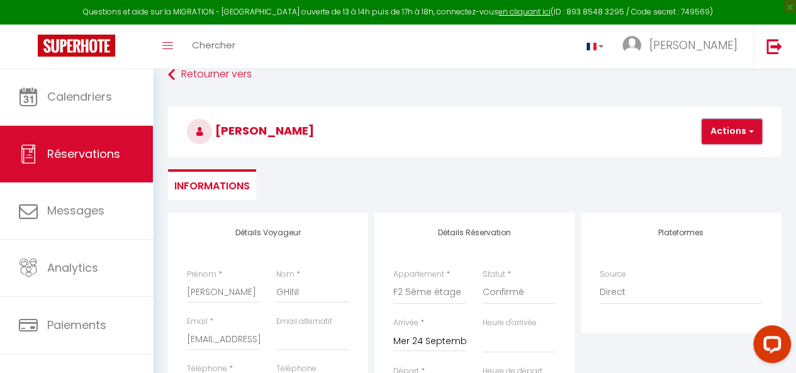
click at [728, 133] on button "Actions" at bounding box center [732, 131] width 60 height 25
click at [717, 157] on link "Enregistrer" at bounding box center [742, 159] width 99 height 16
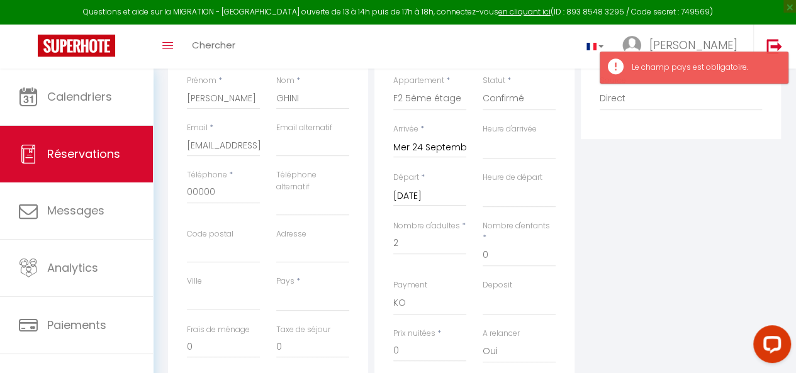
scroll to position [215, 0]
click at [294, 303] on select "[GEOGRAPHIC_DATA] [GEOGRAPHIC_DATA] [GEOGRAPHIC_DATA] [GEOGRAPHIC_DATA] [GEOGRA…" at bounding box center [312, 298] width 73 height 24
click at [276, 286] on select "[GEOGRAPHIC_DATA] [GEOGRAPHIC_DATA] [GEOGRAPHIC_DATA] [GEOGRAPHIC_DATA] [GEOGRA…" at bounding box center [312, 298] width 73 height 24
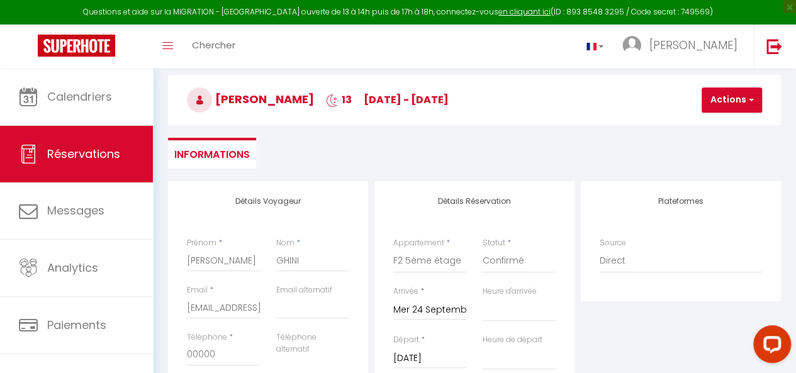
scroll to position [20, 0]
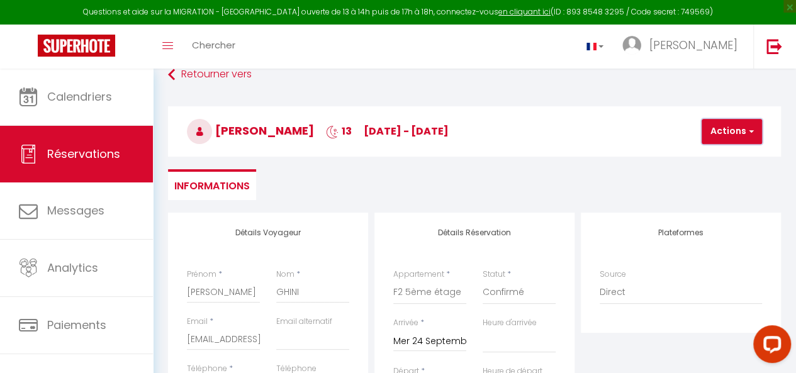
click at [727, 132] on button "Actions" at bounding box center [732, 131] width 60 height 25
click at [725, 157] on link "Enregistrer" at bounding box center [742, 159] width 99 height 16
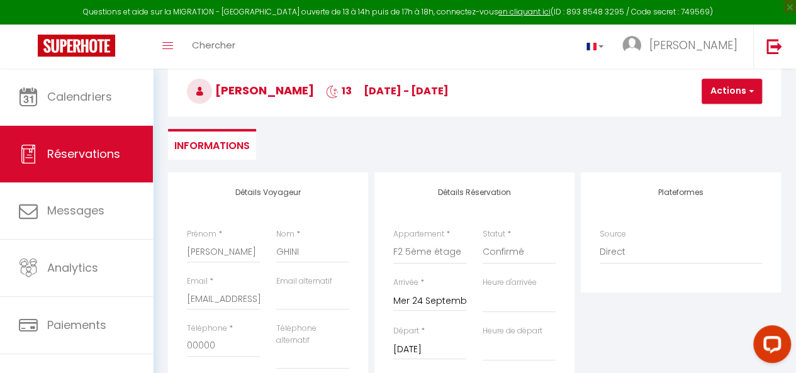
scroll to position [57, 0]
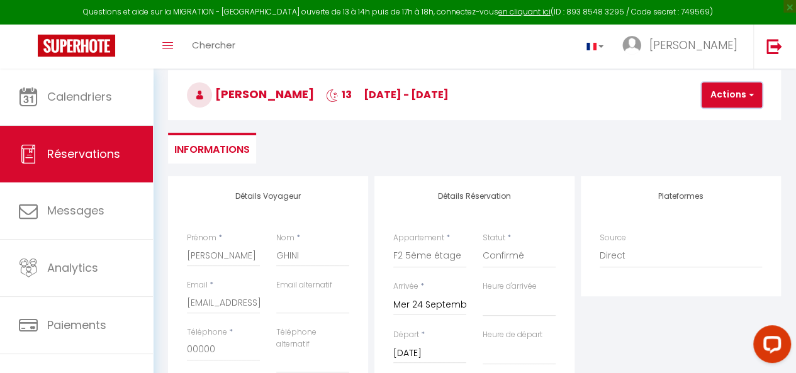
click at [730, 100] on button "Actions" at bounding box center [732, 94] width 60 height 25
click at [732, 125] on link "Enregistrer" at bounding box center [742, 123] width 99 height 16
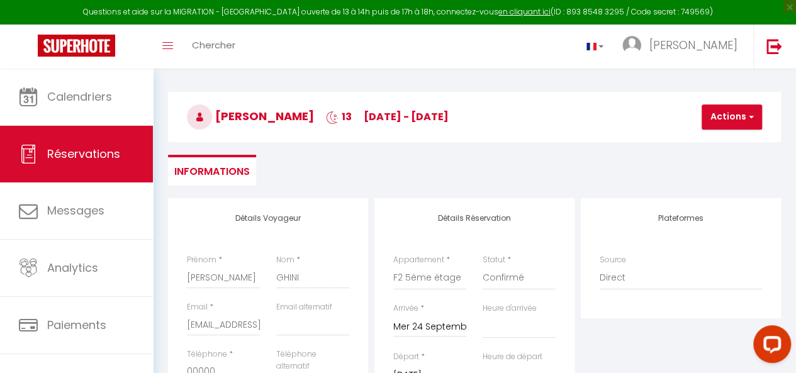
scroll to position [0, 0]
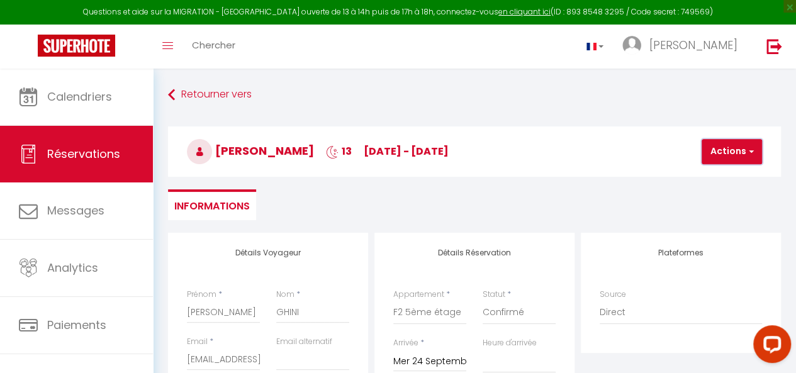
click at [739, 151] on button "Actions" at bounding box center [732, 151] width 60 height 25
click at [717, 180] on link "Enregistrer" at bounding box center [742, 179] width 99 height 16
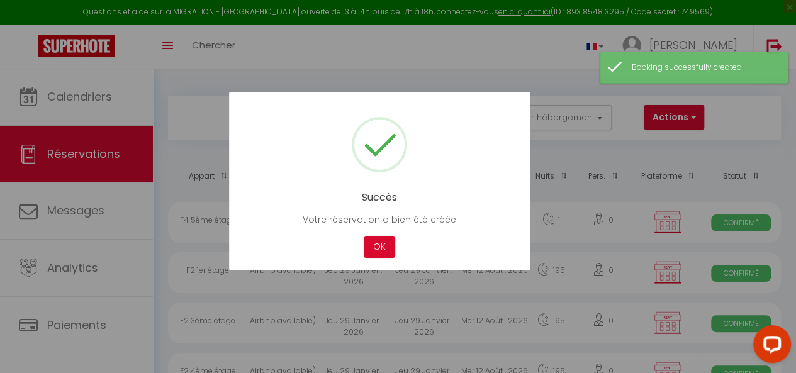
click at [379, 248] on button "OK" at bounding box center [379, 247] width 31 height 22
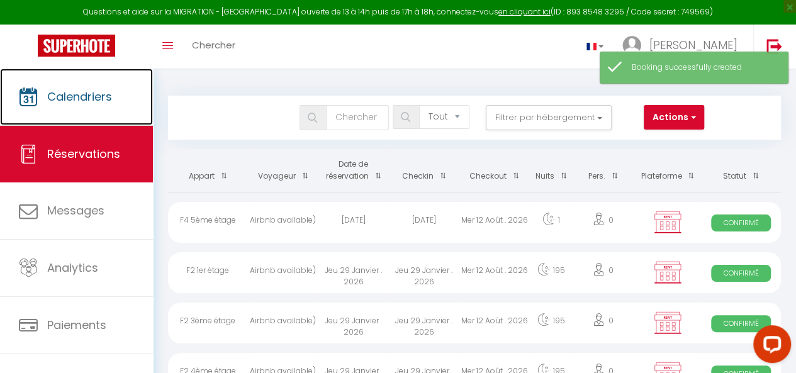
click at [46, 106] on link "Calendriers" at bounding box center [76, 97] width 153 height 57
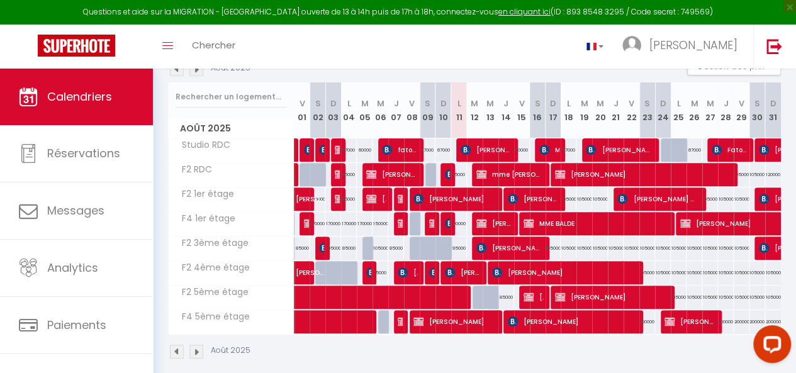
scroll to position [151, 0]
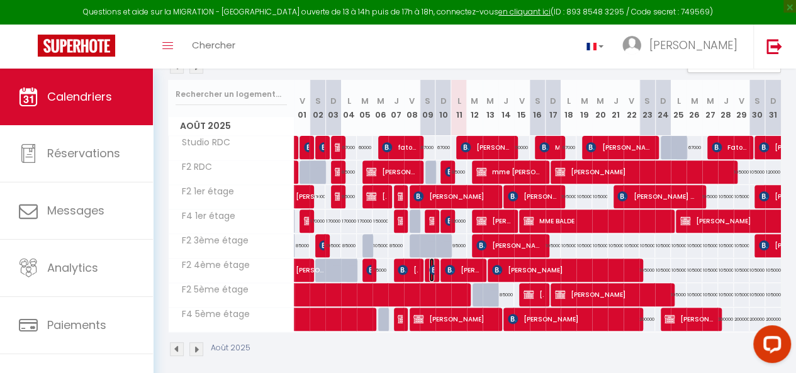
click at [429, 265] on img at bounding box center [434, 270] width 10 height 10
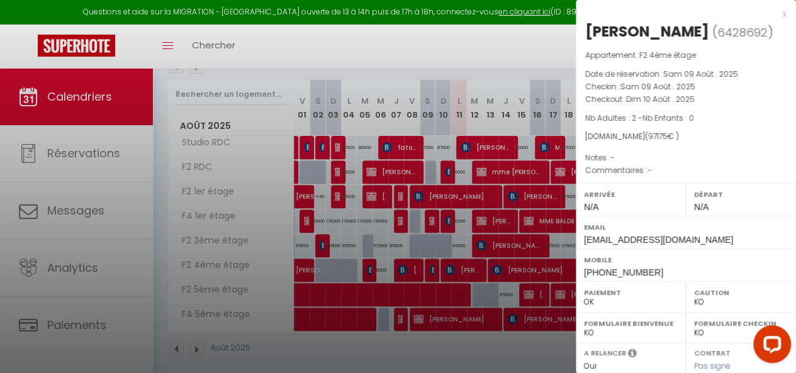
click at [426, 263] on div at bounding box center [398, 186] width 796 height 373
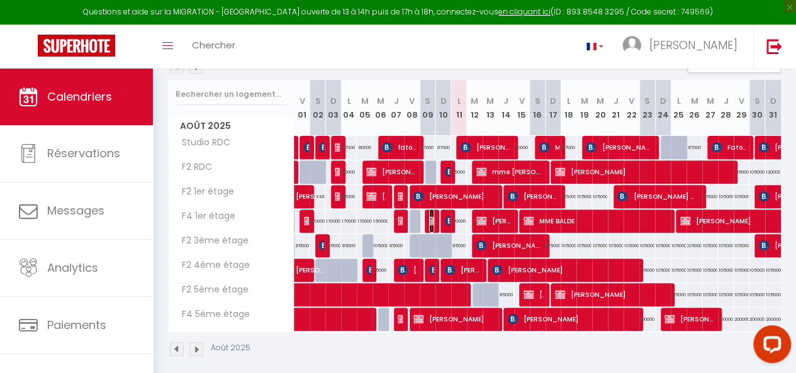
click at [431, 222] on img at bounding box center [434, 221] width 10 height 10
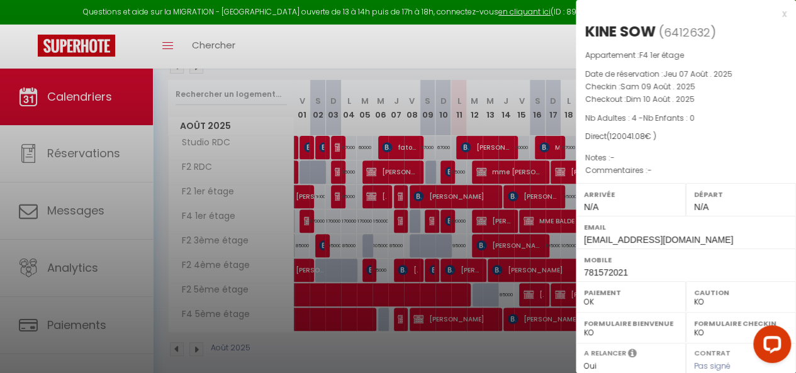
click at [431, 222] on div at bounding box center [398, 186] width 796 height 373
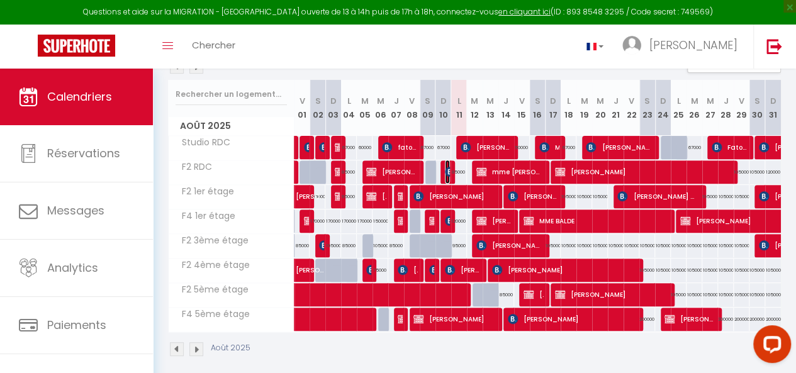
click at [446, 174] on img at bounding box center [450, 172] width 10 height 10
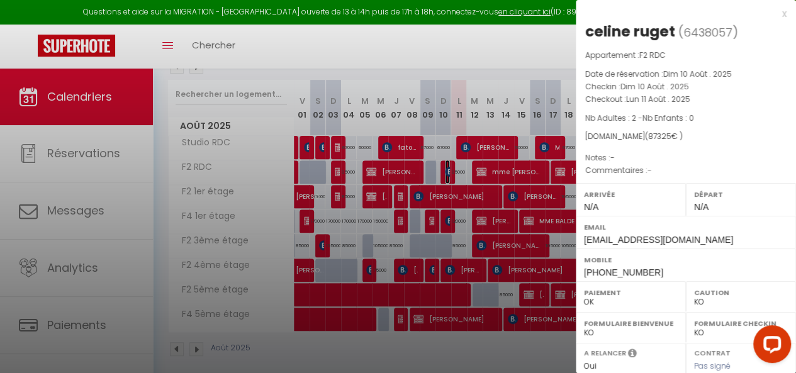
click at [431, 167] on link "celine ruget" at bounding box center [431, 175] width 0 height 17
click at [455, 263] on div at bounding box center [398, 186] width 796 height 373
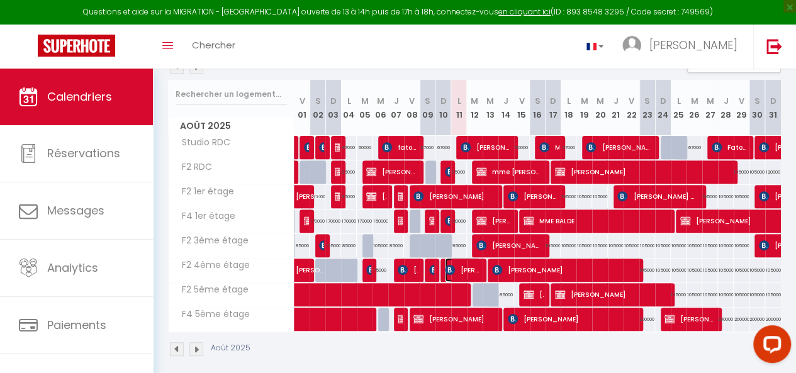
click at [446, 270] on img at bounding box center [450, 270] width 10 height 10
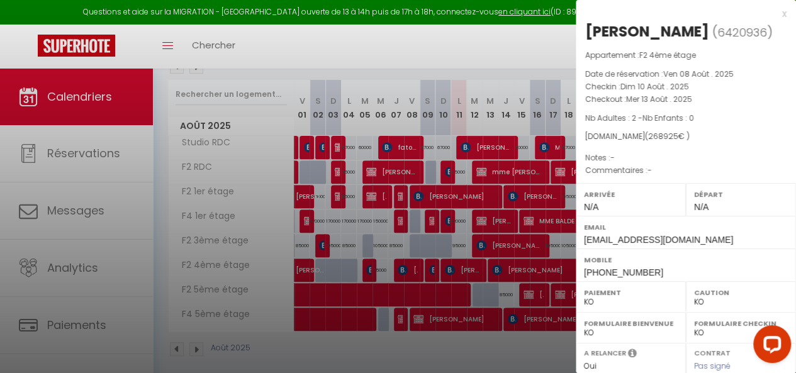
click at [446, 270] on div at bounding box center [398, 186] width 796 height 373
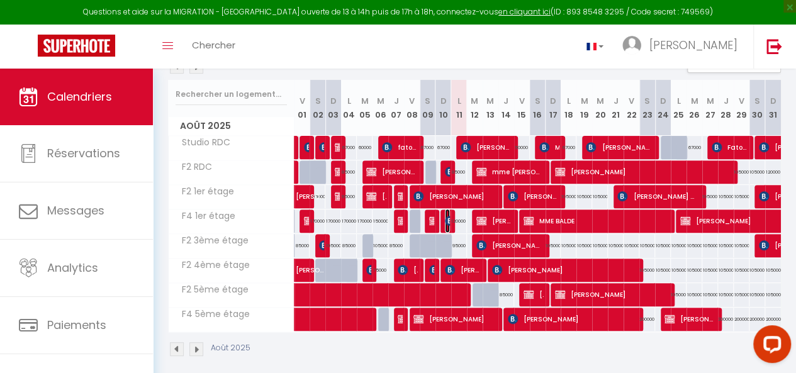
click at [445, 222] on img at bounding box center [450, 221] width 10 height 10
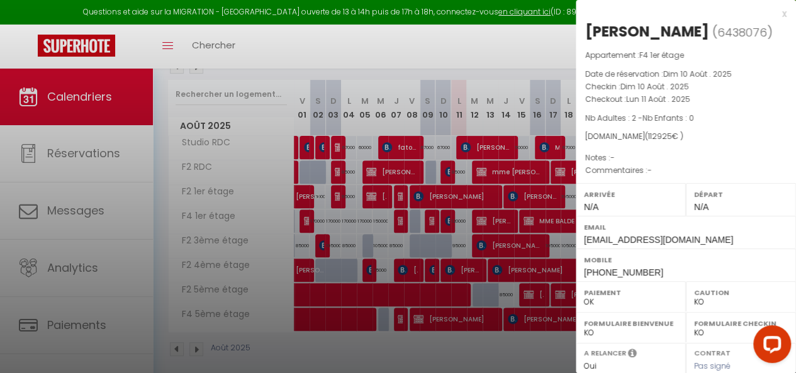
click at [427, 200] on div at bounding box center [398, 186] width 796 height 373
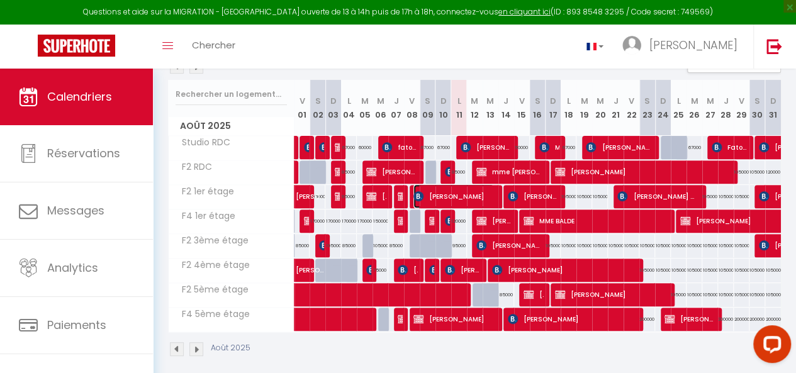
click at [427, 200] on span "[PERSON_NAME]" at bounding box center [454, 196] width 81 height 24
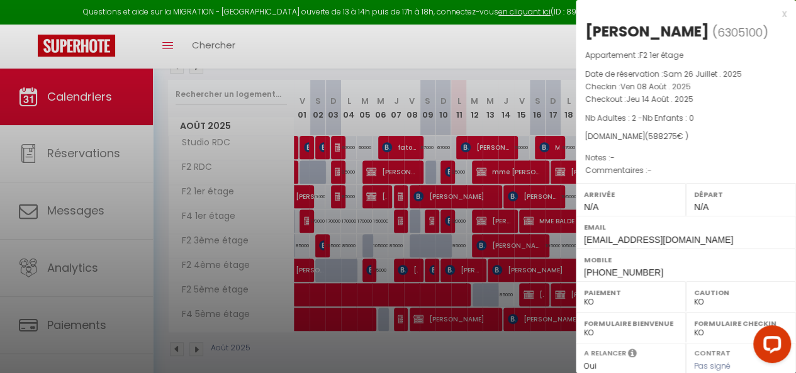
click at [496, 301] on div at bounding box center [398, 186] width 796 height 373
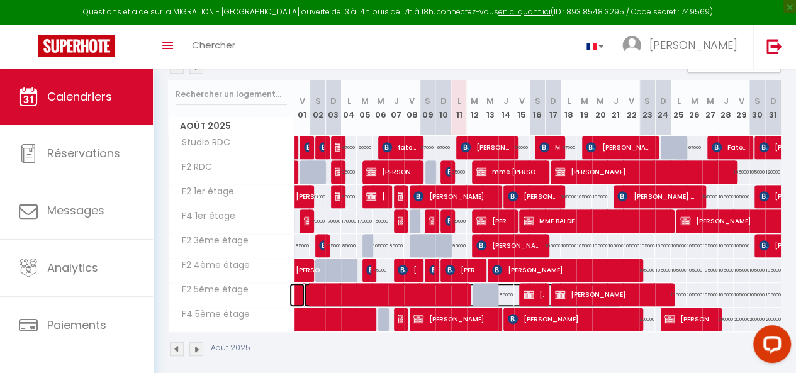
click at [401, 286] on span at bounding box center [463, 295] width 319 height 24
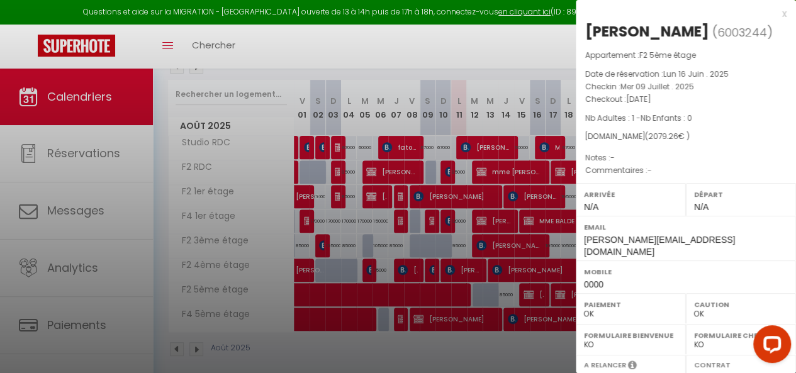
drag, startPoint x: 393, startPoint y: 266, endPoint x: 292, endPoint y: 147, distance: 156.8
click at [292, 147] on div at bounding box center [398, 186] width 796 height 373
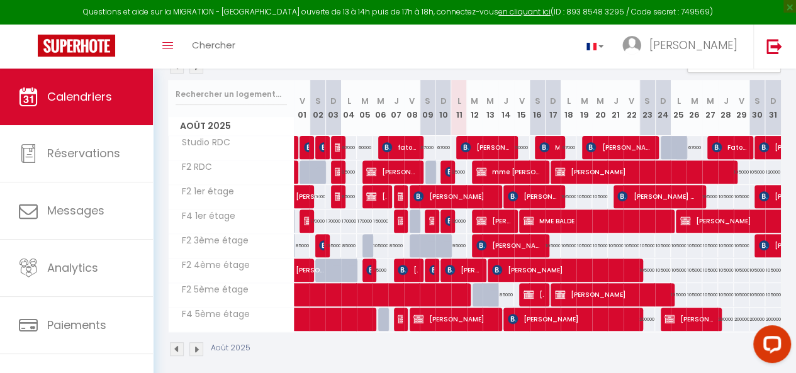
click at [292, 147] on body "Questions et aide sur la MIGRATION - [GEOGRAPHIC_DATA] ouverte de 13 à 14h puis…" at bounding box center [398, 151] width 796 height 467
click at [294, 147] on link at bounding box center [298, 151] width 16 height 17
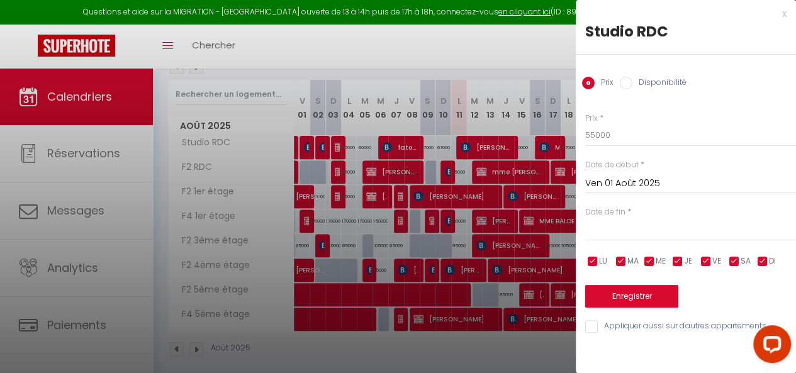
click at [294, 147] on div at bounding box center [398, 186] width 796 height 373
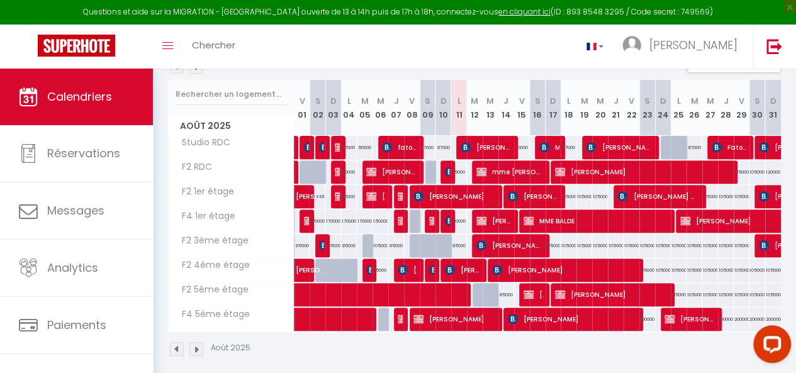
click at [179, 348] on img at bounding box center [177, 350] width 14 height 14
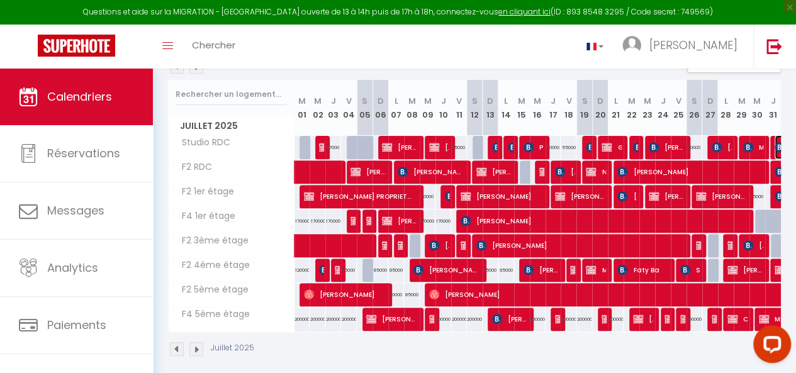
click at [775, 145] on img at bounding box center [780, 147] width 10 height 10
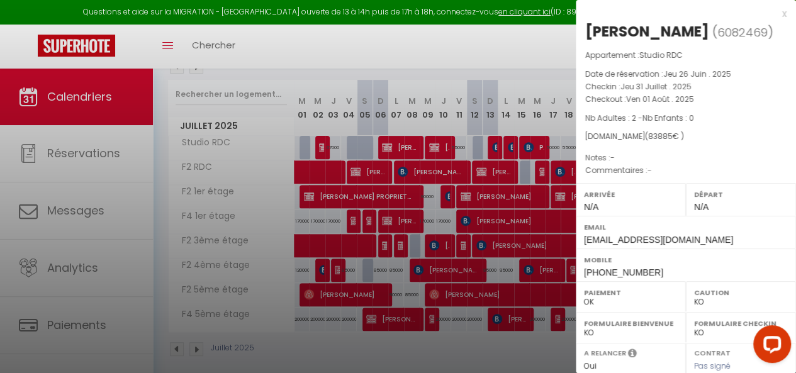
click at [380, 281] on div at bounding box center [398, 186] width 796 height 373
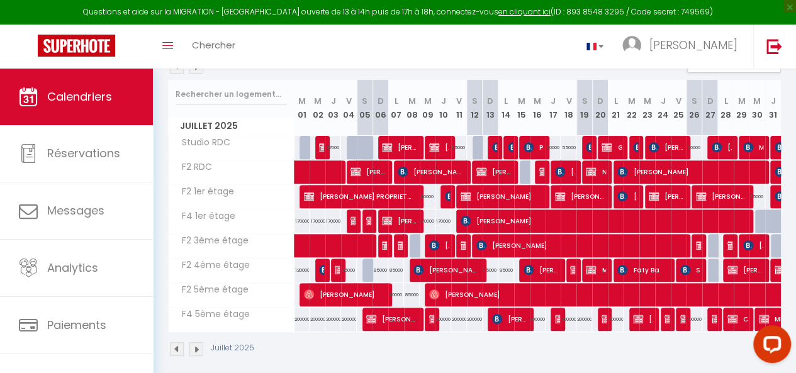
click at [196, 350] on img at bounding box center [197, 350] width 14 height 14
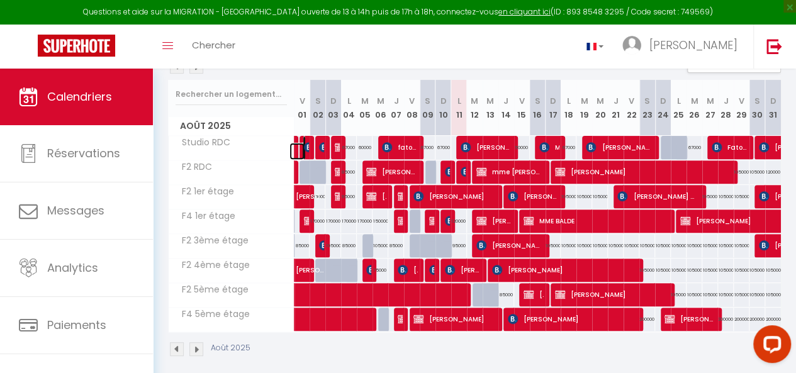
click at [294, 149] on link at bounding box center [298, 151] width 16 height 17
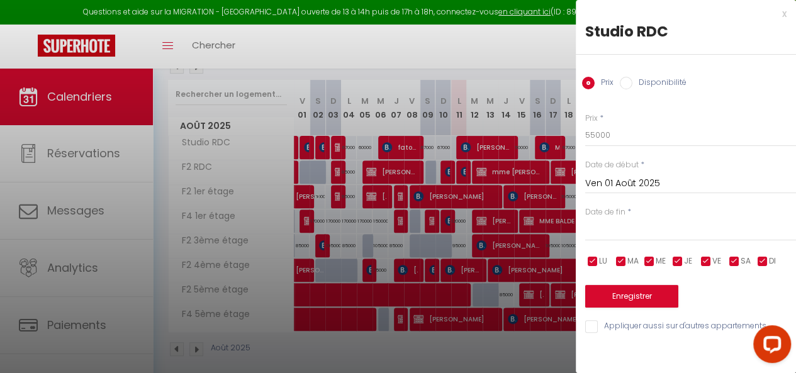
click at [294, 149] on div at bounding box center [398, 186] width 796 height 373
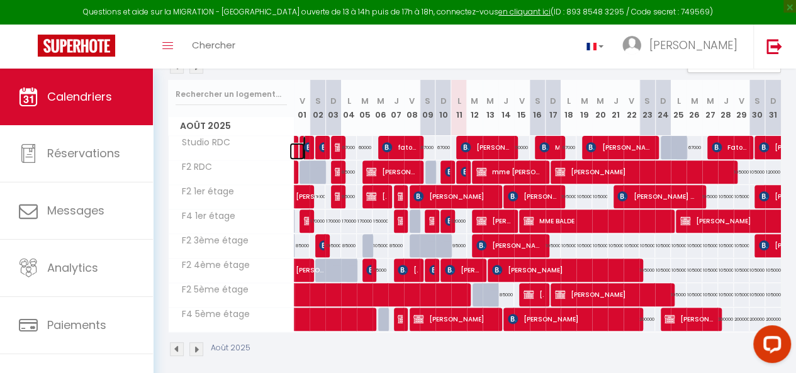
click at [294, 149] on link at bounding box center [298, 151] width 16 height 17
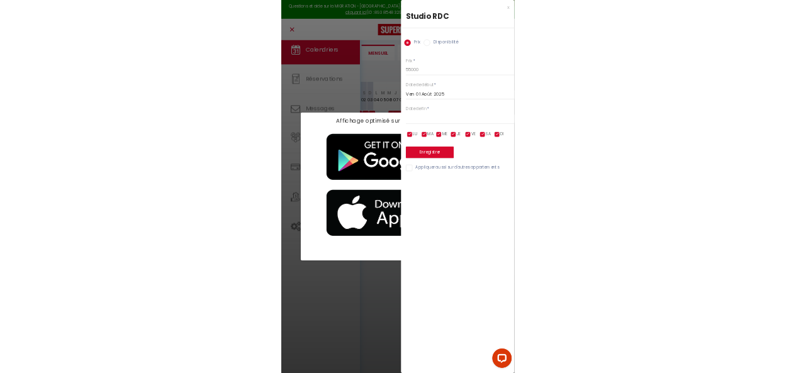
scroll to position [59, 0]
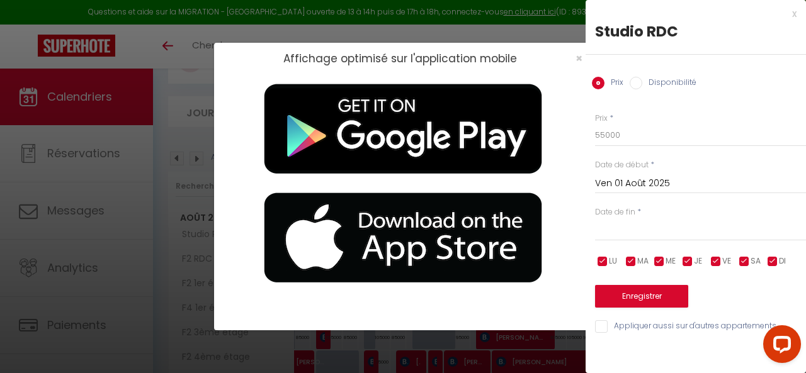
click at [174, 161] on div "Affichage optimisé sur l'application mobile ×" at bounding box center [403, 186] width 806 height 373
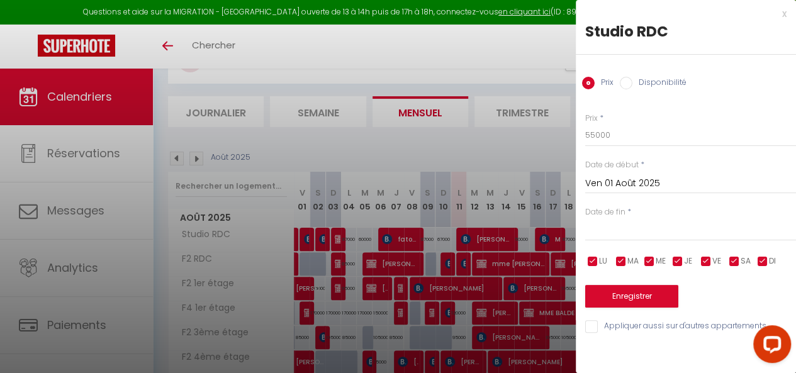
click at [504, 156] on div at bounding box center [398, 186] width 796 height 373
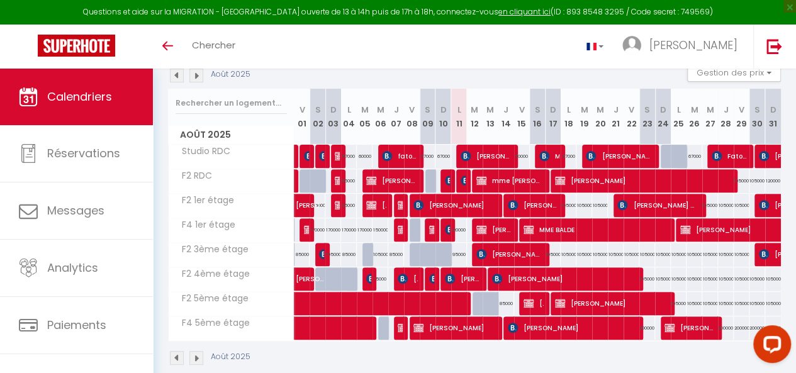
scroll to position [149, 0]
